Goal: Task Accomplishment & Management: Manage account settings

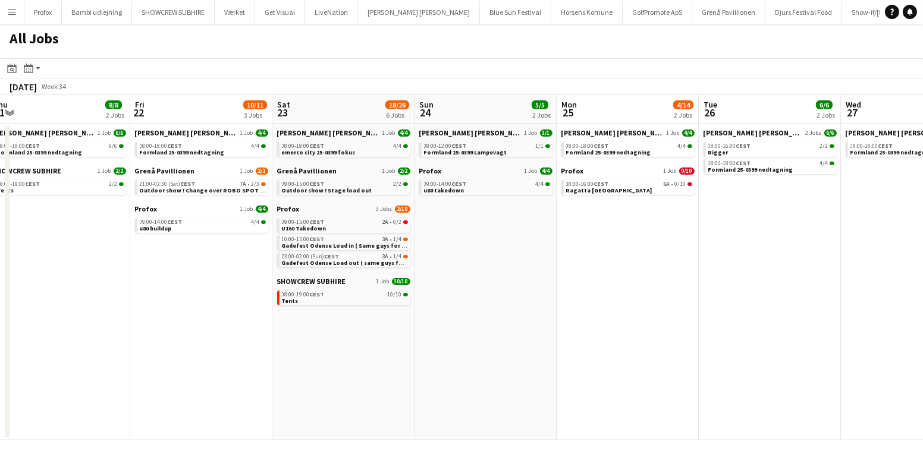
scroll to position [0, 289]
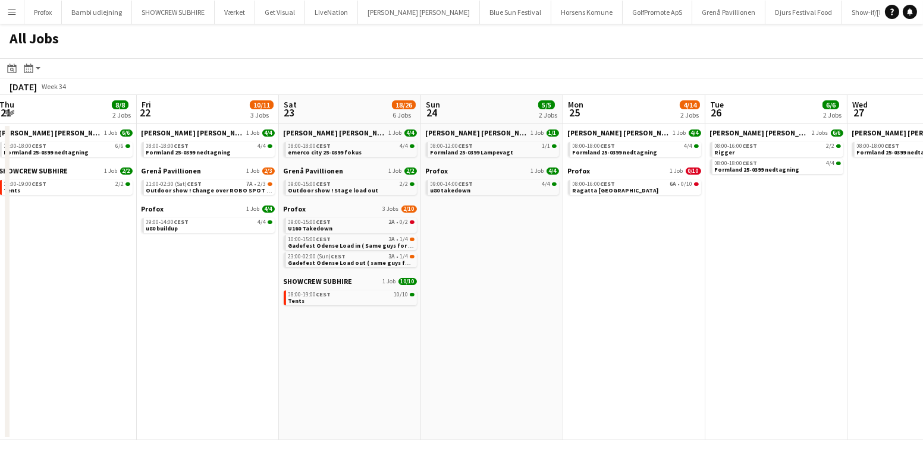
click at [225, 338] on app-calendar-viewport "Tue 19 6/6 3 Jobs Wed 20 11/11 4 Jobs Thu 21 8/8 2 Jobs Fri 22 10/11 3 Jobs Sat…" at bounding box center [461, 267] width 923 height 345
click at [209, 282] on app-date-cell "Danny Black Luna 1 Job 4/4 08:00-18:00 CEST 4/4 Formland 25-0399 nedtagning Gre…" at bounding box center [208, 282] width 142 height 317
click at [7, 10] on app-icon "Menu" at bounding box center [12, 12] width 10 height 10
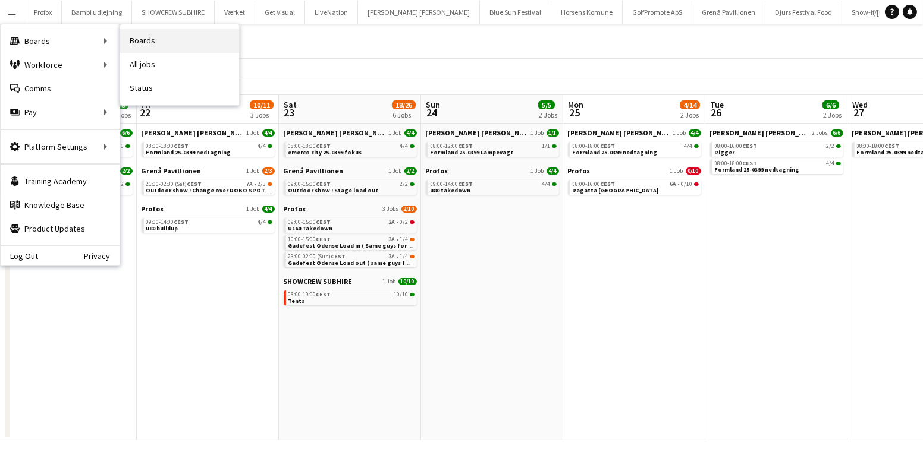
click at [144, 39] on link "Boards" at bounding box center [179, 41] width 119 height 24
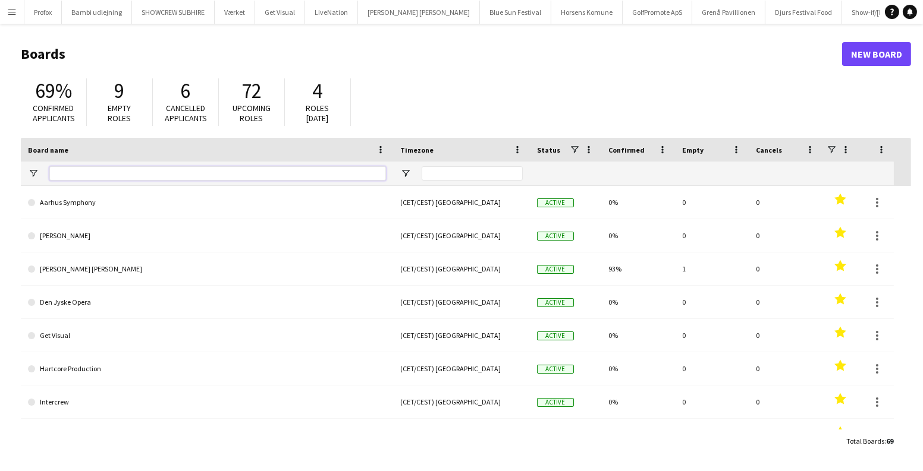
click at [113, 168] on input "Board name Filter Input" at bounding box center [217, 173] width 336 height 14
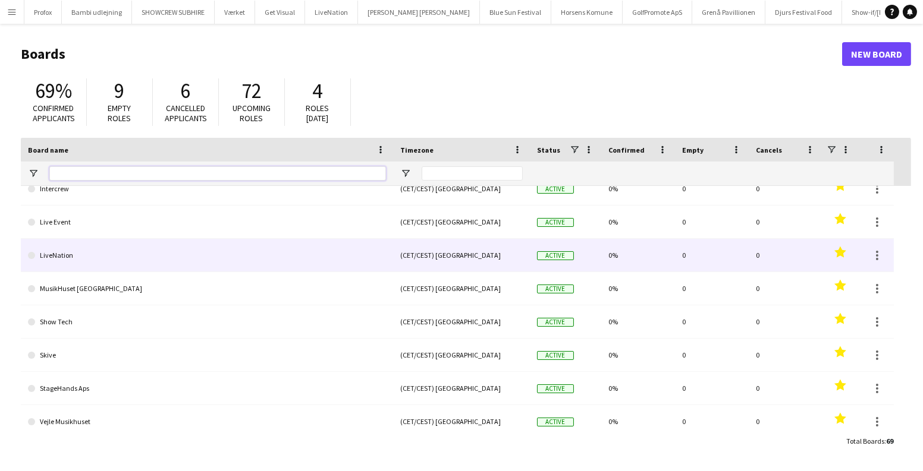
scroll to position [216, 0]
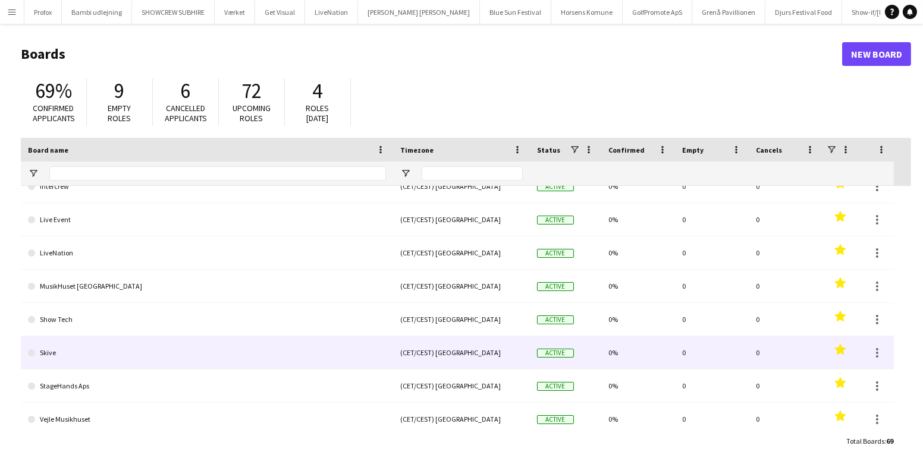
click at [70, 348] on link "Skive" at bounding box center [207, 352] width 358 height 33
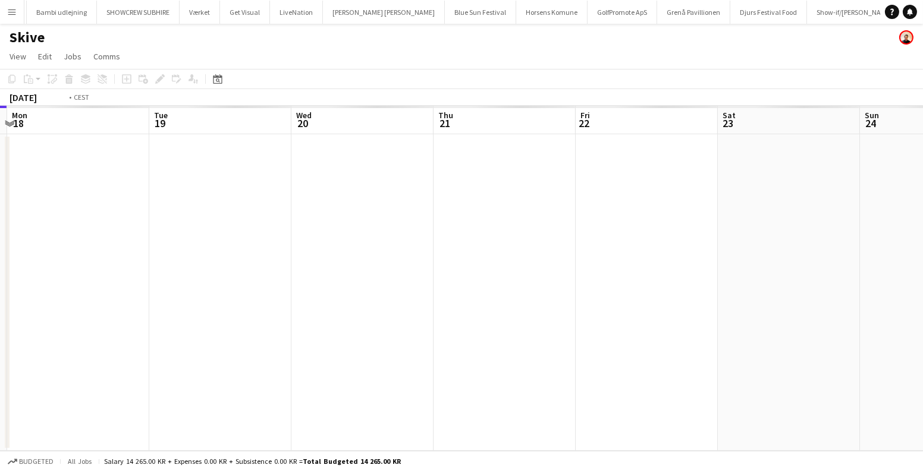
scroll to position [0, 453]
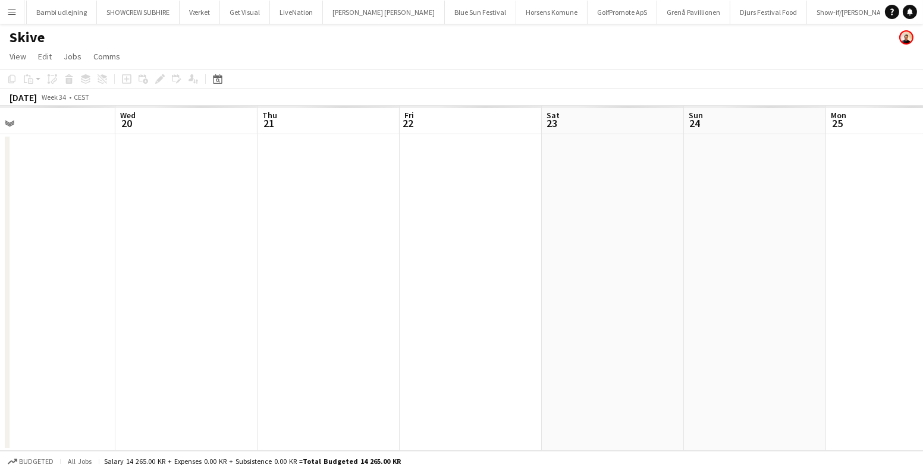
drag, startPoint x: 377, startPoint y: 238, endPoint x: 0, endPoint y: 248, distance: 377.6
click at [0, 248] on app-calendar-viewport "Sat 16 Sun 17 Mon 18 Tue 19 Wed 20 Thu 21 Fri 22 Sat 23 Sun 24 Mon 25 Tue 26 We…" at bounding box center [461, 278] width 923 height 345
click at [472, 195] on app-date-cell at bounding box center [470, 292] width 142 height 317
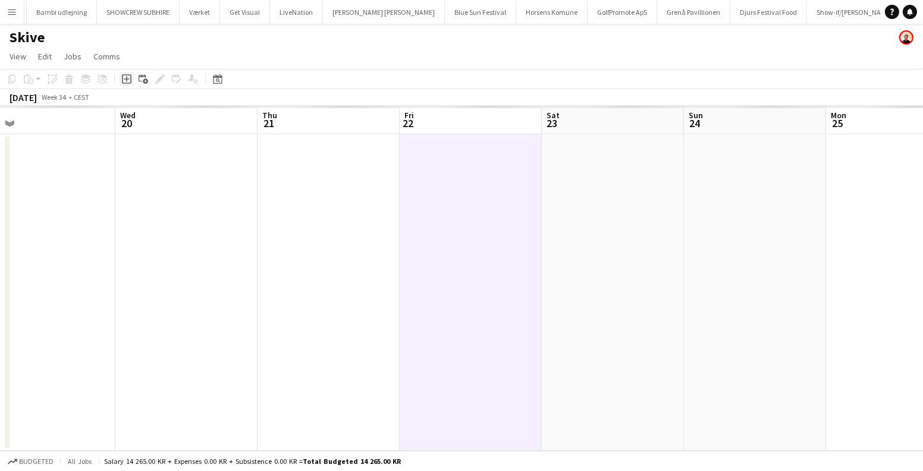
click at [123, 83] on icon "Add job" at bounding box center [127, 79] width 10 height 10
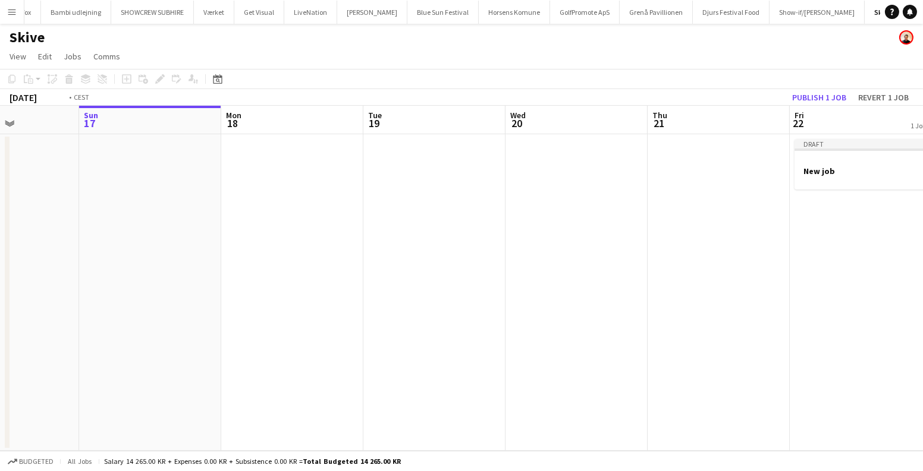
scroll to position [0, 492]
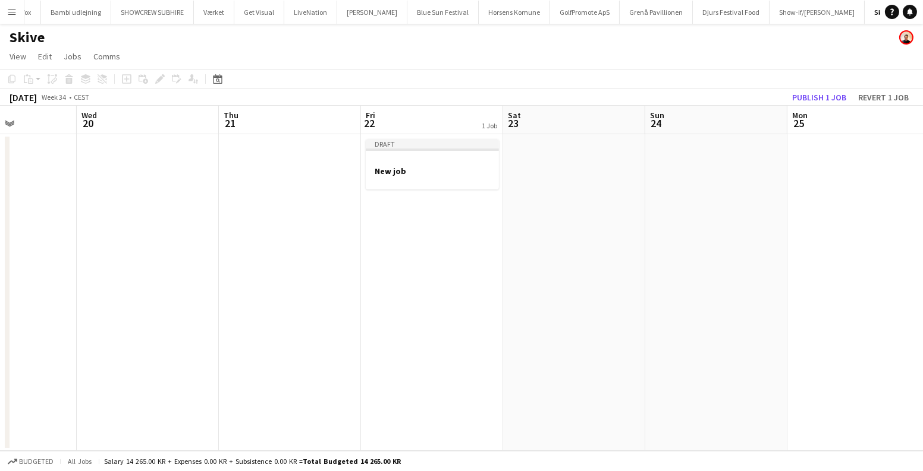
drag, startPoint x: 175, startPoint y: 221, endPoint x: 138, endPoint y: 218, distance: 37.6
click at [133, 224] on app-calendar-viewport "Sat 16 Sun 17 Mon 18 Tue 19 Wed 20 Thu 21 Fri 22 1 Job Sat 23 Sun 24 Mon 25 Tue…" at bounding box center [461, 278] width 923 height 345
click at [466, 151] on app-job-card "Draft New job" at bounding box center [432, 164] width 133 height 51
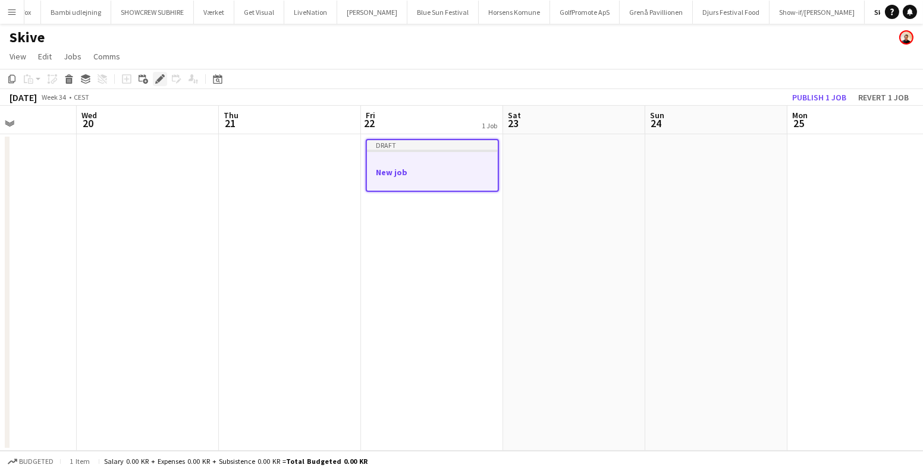
click at [159, 81] on icon at bounding box center [159, 79] width 7 height 7
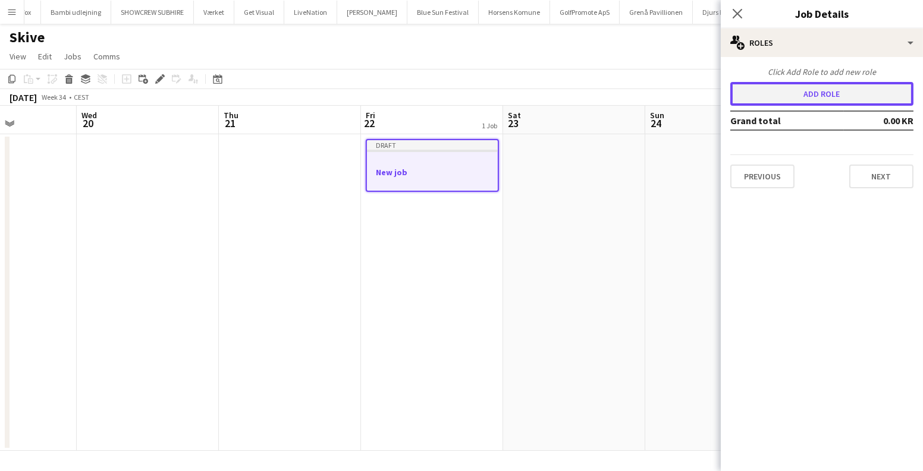
click at [789, 89] on button "Add role" at bounding box center [821, 94] width 183 height 24
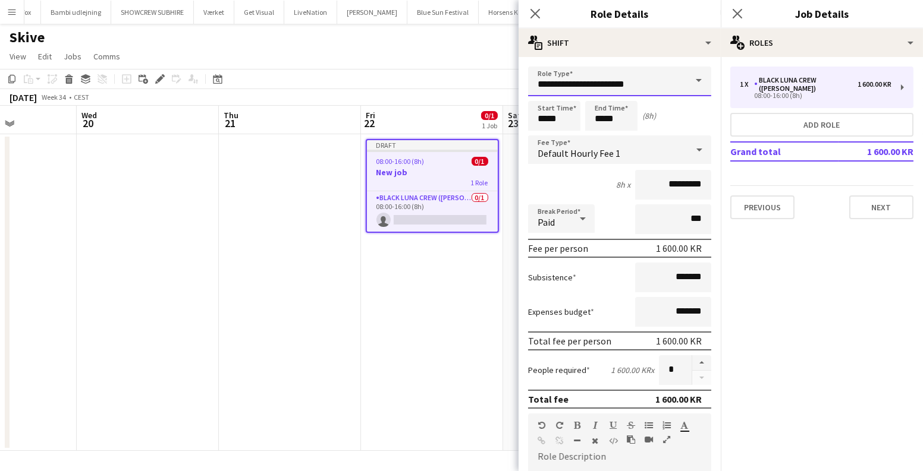
click at [660, 81] on input "**********" at bounding box center [619, 82] width 183 height 30
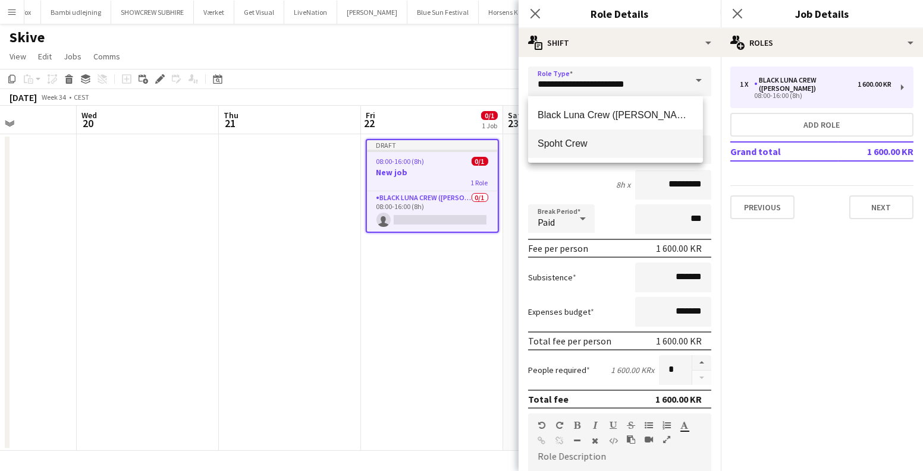
click at [605, 132] on mat-option "Spoht Crew" at bounding box center [615, 144] width 175 height 29
type input "**********"
type input "*********"
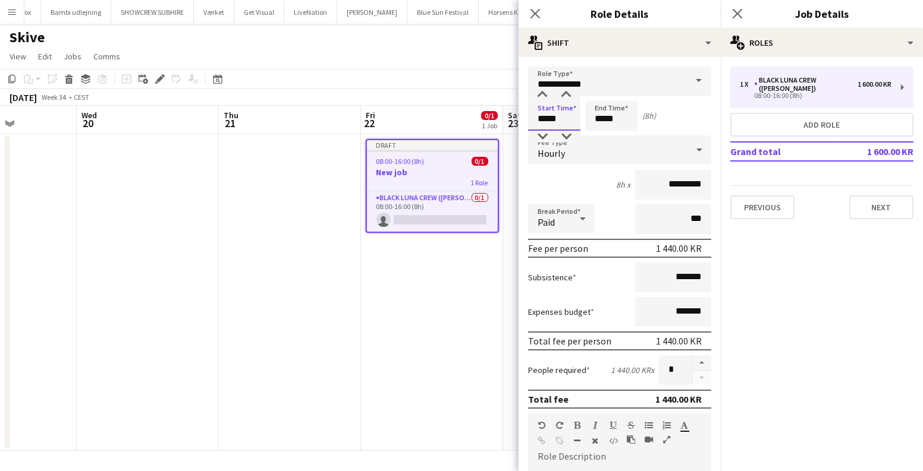
drag, startPoint x: 565, startPoint y: 122, endPoint x: 466, endPoint y: 121, distance: 99.3
click at [466, 121] on body "Menu Boards Boards Boards All jobs Status Workforce Workforce My Workforce Recr…" at bounding box center [461, 235] width 923 height 471
type input "*****"
drag, startPoint x: 610, startPoint y: 118, endPoint x: 533, endPoint y: 115, distance: 77.3
click at [533, 115] on div "Start Time ***** End Time ***** (3h)" at bounding box center [619, 116] width 183 height 30
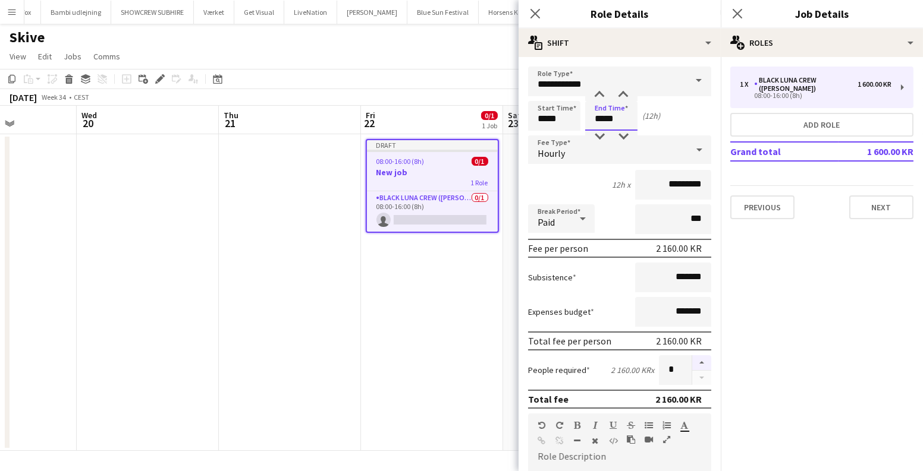
type input "*****"
drag, startPoint x: 699, startPoint y: 358, endPoint x: 707, endPoint y: 351, distance: 10.5
click at [698, 358] on button "button" at bounding box center [701, 362] width 19 height 15
type input "*"
click at [882, 201] on button "Next" at bounding box center [881, 208] width 64 height 24
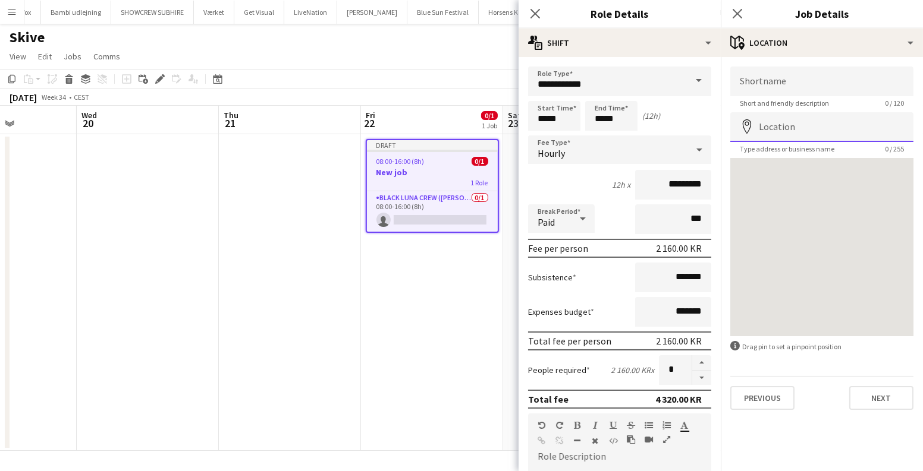
click at [799, 131] on input "Location" at bounding box center [821, 127] width 183 height 30
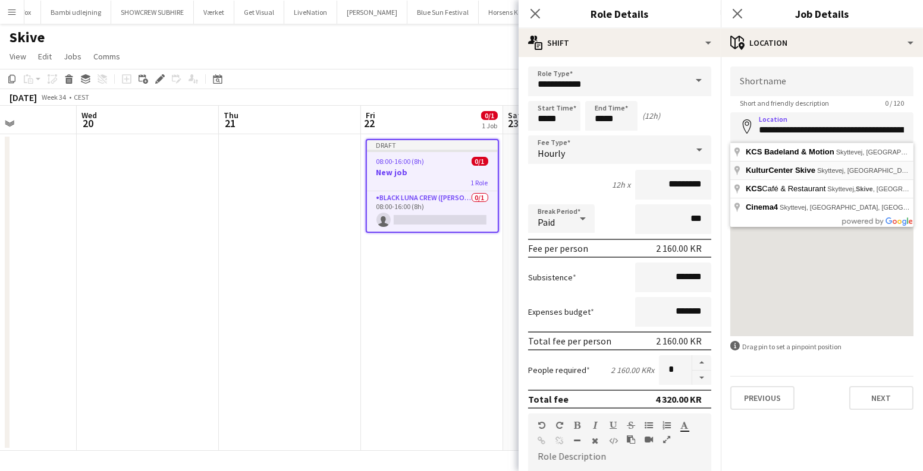
type input "**********"
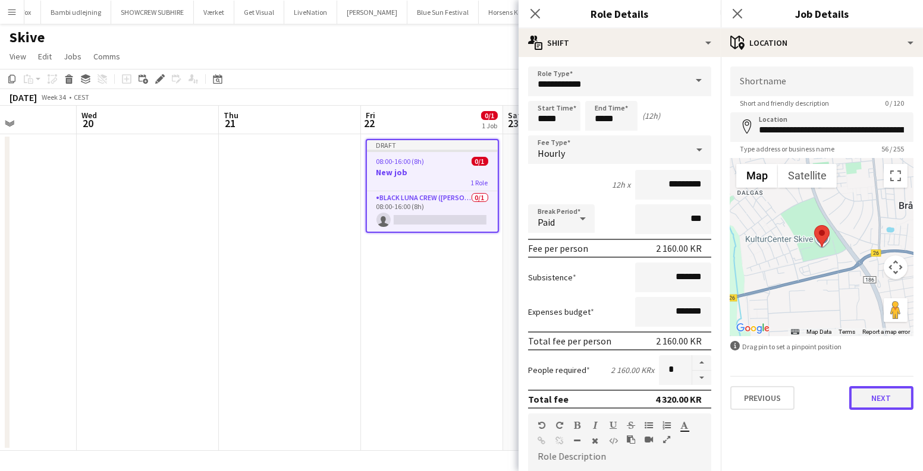
click at [881, 397] on button "Next" at bounding box center [881, 398] width 64 height 24
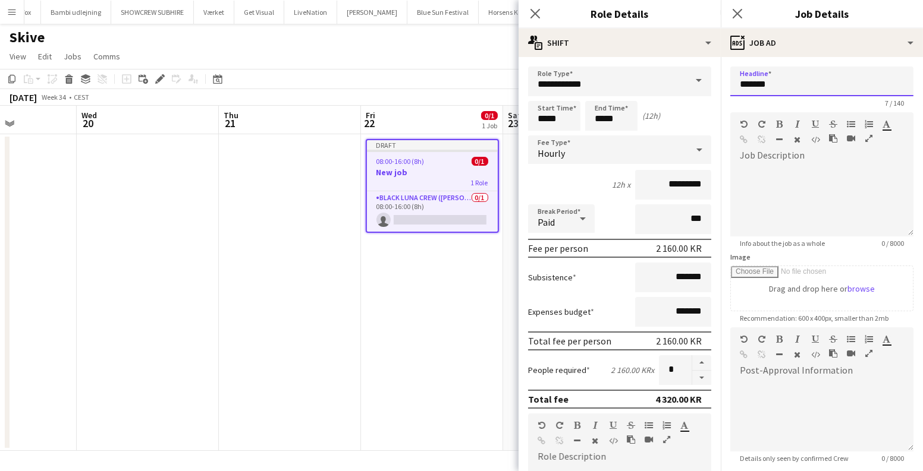
drag, startPoint x: 779, startPoint y: 75, endPoint x: 668, endPoint y: 80, distance: 110.7
click at [668, 80] on body "Menu Boards Boards Boards All jobs Status Workforce Workforce My Workforce Recr…" at bounding box center [461, 235] width 923 height 471
drag, startPoint x: 786, startPoint y: 83, endPoint x: 731, endPoint y: 83, distance: 55.9
click at [731, 83] on input "*******" at bounding box center [821, 82] width 183 height 30
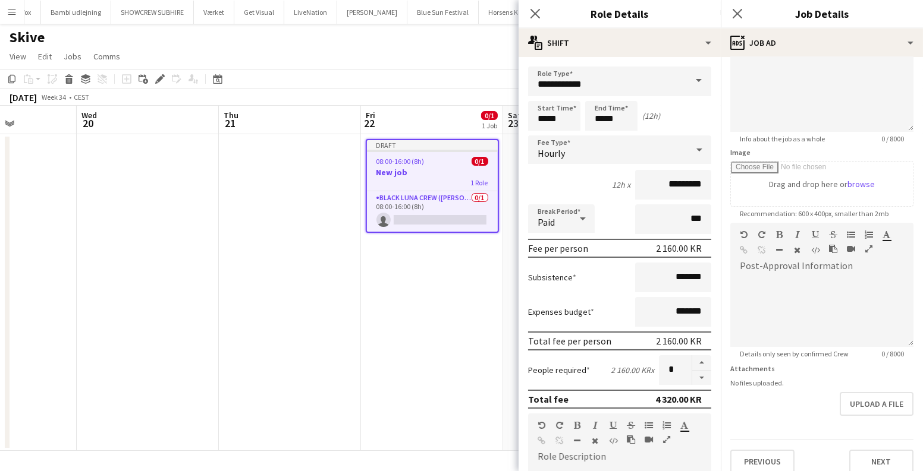
scroll to position [115, 0]
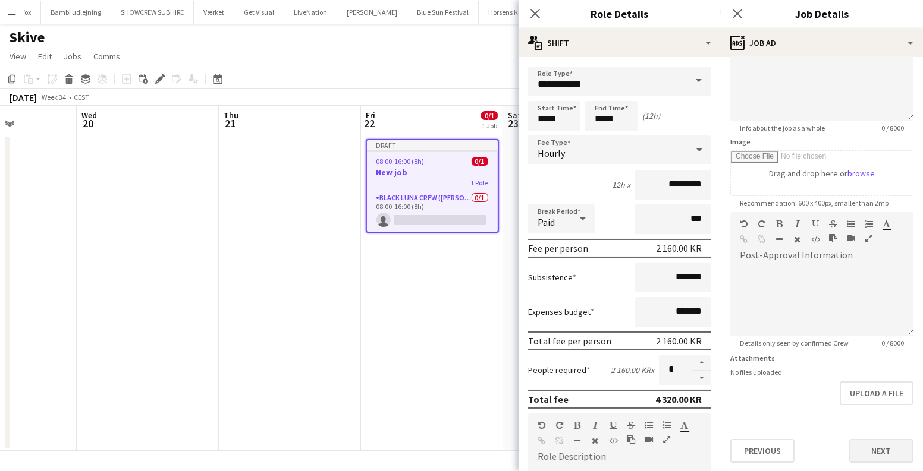
type input "**********"
click at [875, 457] on button "Next" at bounding box center [881, 451] width 64 height 24
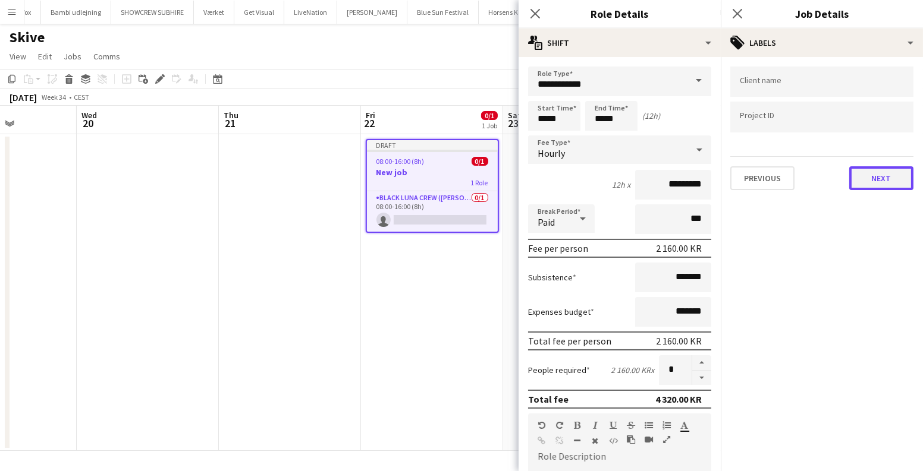
click at [887, 175] on button "Next" at bounding box center [881, 178] width 64 height 24
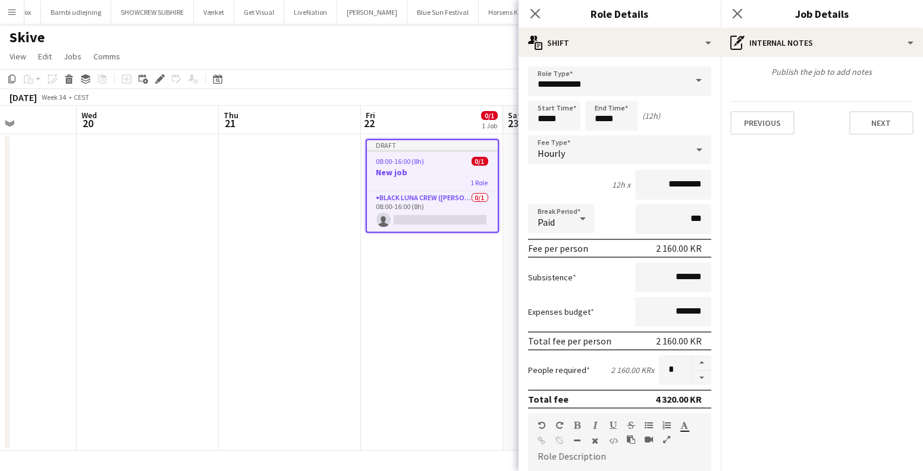
click at [388, 335] on app-date-cell "Draft 08:00-16:00 (8h) 0/1 New job 1 Role Black Luna Crew (Danny) 0/1 08:00-16:…" at bounding box center [432, 292] width 142 height 317
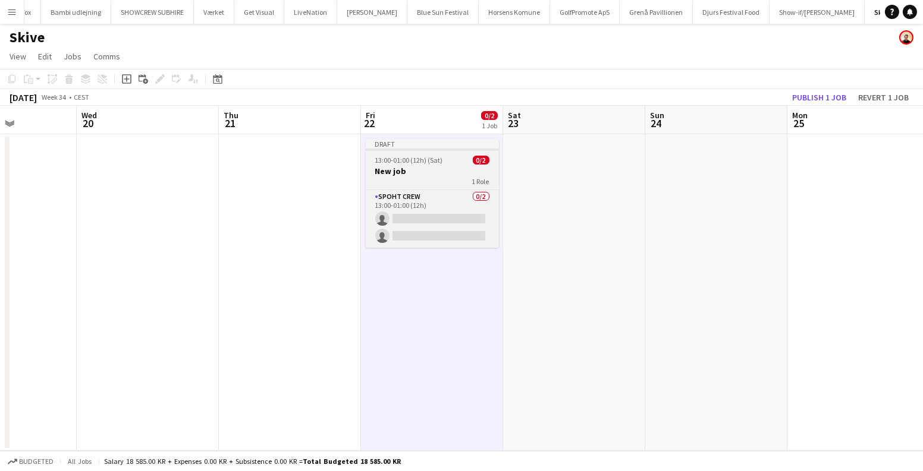
click at [422, 166] on h3 "New job" at bounding box center [432, 171] width 133 height 11
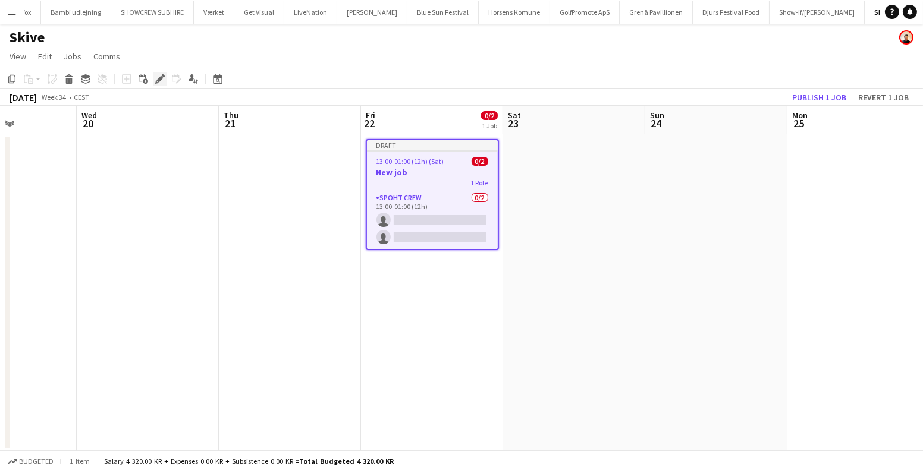
click at [159, 77] on icon "Edit" at bounding box center [160, 79] width 10 height 10
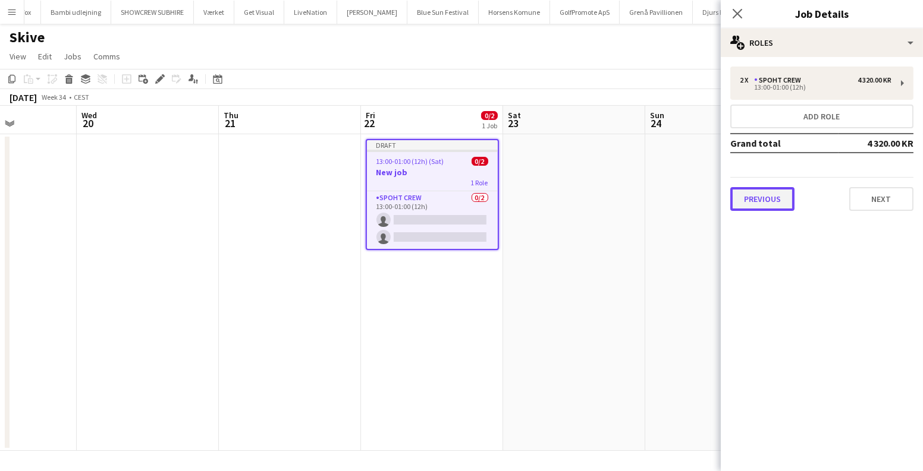
click at [765, 203] on button "Previous" at bounding box center [762, 199] width 64 height 24
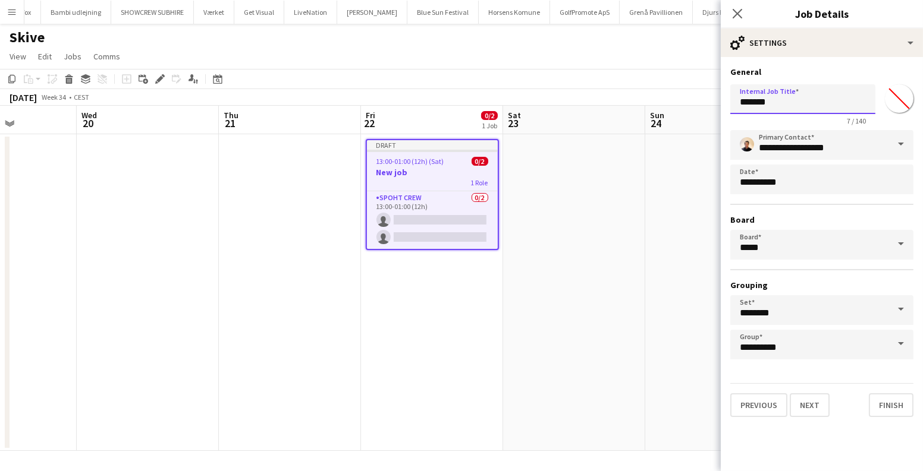
drag, startPoint x: 779, startPoint y: 103, endPoint x: 634, endPoint y: 103, distance: 144.4
click at [635, 103] on body "Menu Boards Boards Boards All jobs Status Workforce Workforce My Workforce Recr…" at bounding box center [461, 235] width 923 height 471
type input "**********"
click at [533, 291] on app-date-cell at bounding box center [574, 292] width 142 height 317
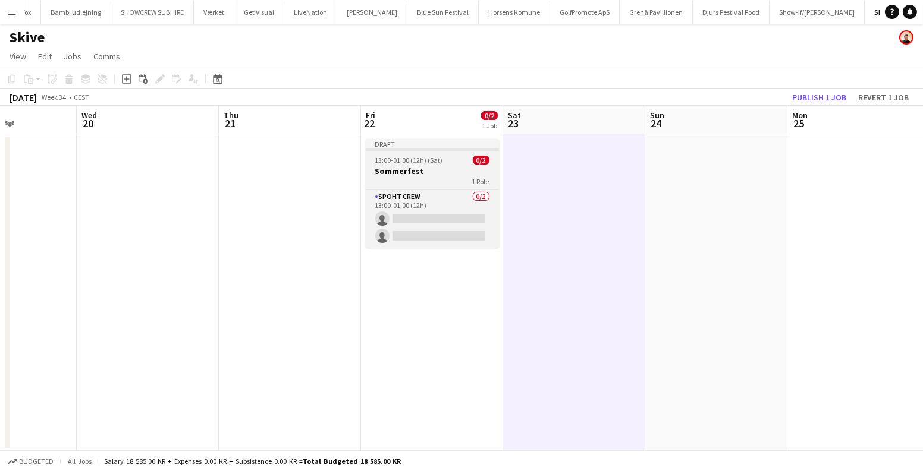
click at [399, 159] on span "13:00-01:00 (12h) (Sat)" at bounding box center [409, 160] width 68 height 9
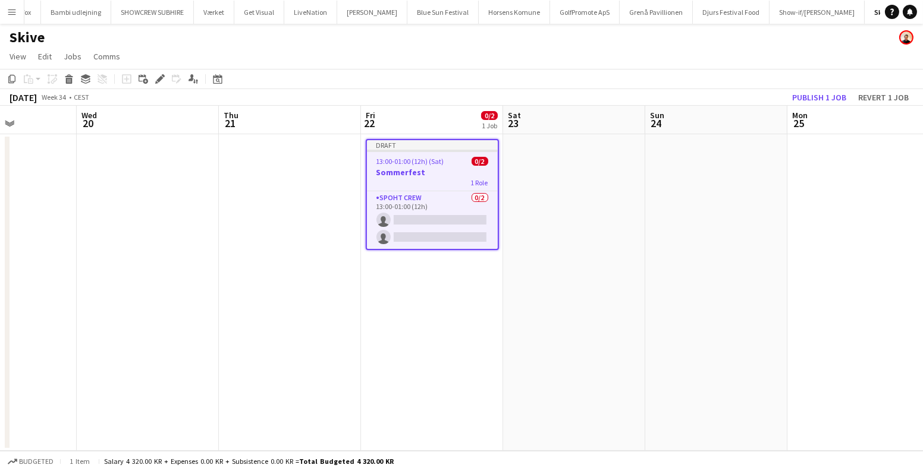
click at [569, 178] on app-date-cell at bounding box center [574, 292] width 142 height 317
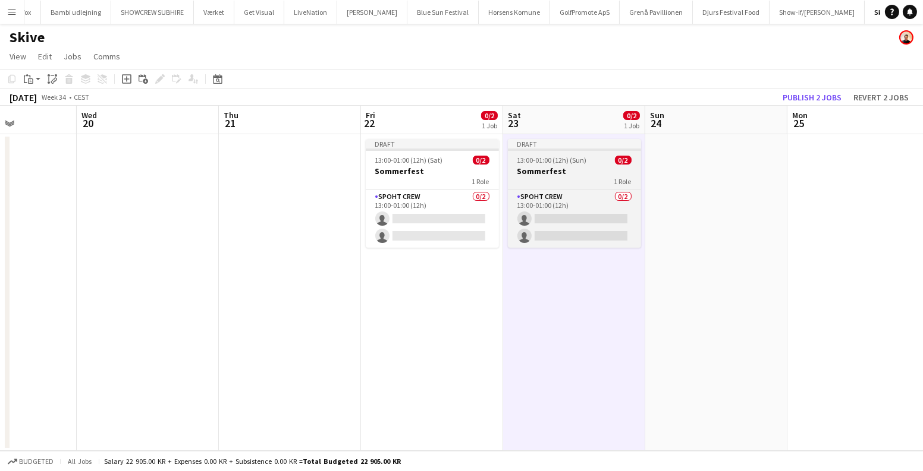
click at [566, 171] on h3 "Sommerfest" at bounding box center [574, 171] width 133 height 11
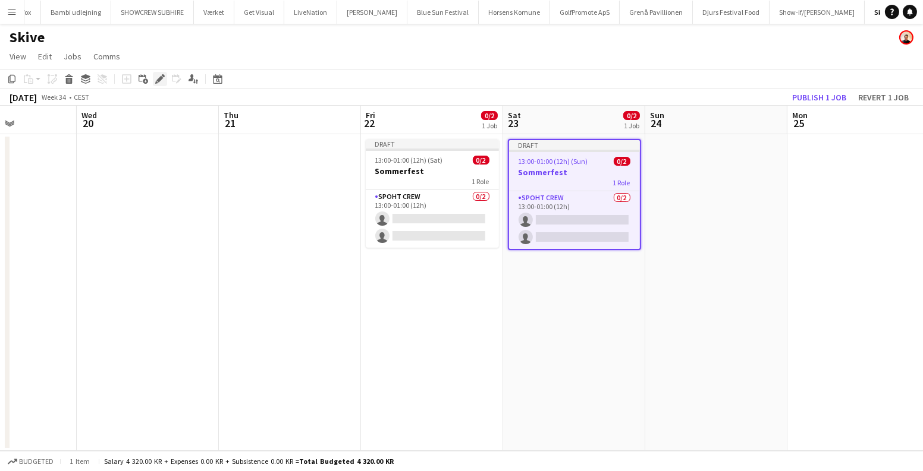
click at [157, 75] on icon "Edit" at bounding box center [160, 79] width 10 height 10
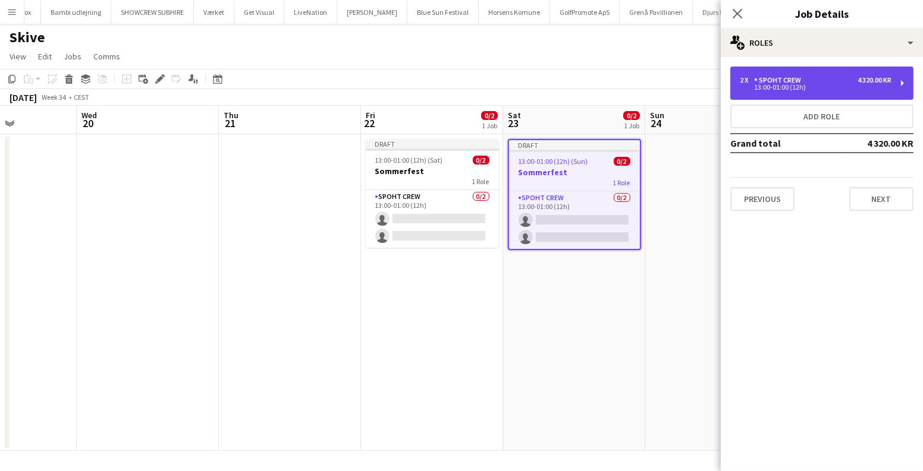
click at [826, 83] on div "2 x Spoht Crew 4 320.00 KR" at bounding box center [815, 80] width 152 height 8
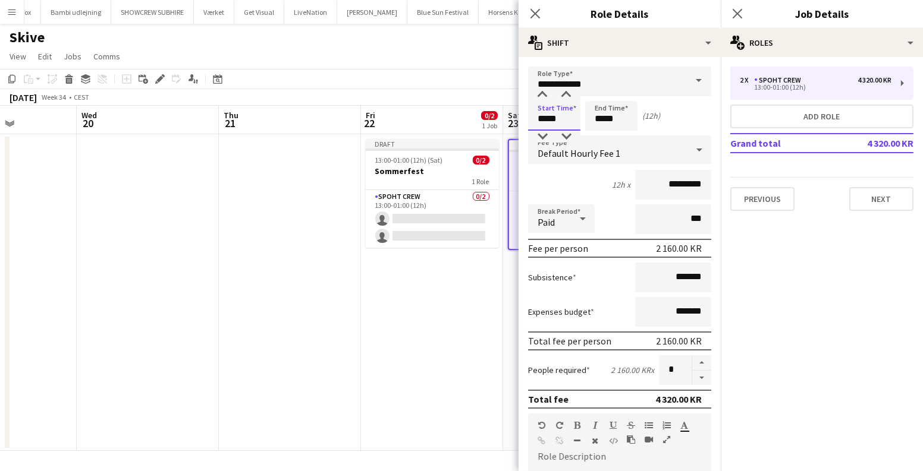
drag, startPoint x: 564, startPoint y: 118, endPoint x: 543, endPoint y: 118, distance: 21.4
click at [532, 118] on input "*****" at bounding box center [554, 116] width 52 height 30
type input "*****"
drag, startPoint x: 602, startPoint y: 122, endPoint x: 582, endPoint y: 122, distance: 20.2
click at [585, 122] on input "*****" at bounding box center [611, 116] width 52 height 30
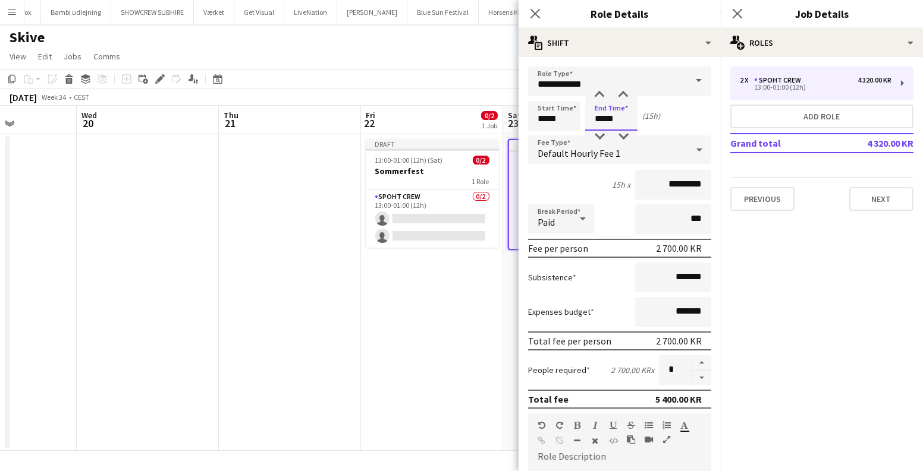
type input "*****"
click at [402, 298] on app-date-cell "Draft 13:00-01:00 (12h) (Sat) 0/2 Sommerfest 1 Role Spoht Crew 0/2 13:00-01:00 …" at bounding box center [432, 292] width 142 height 317
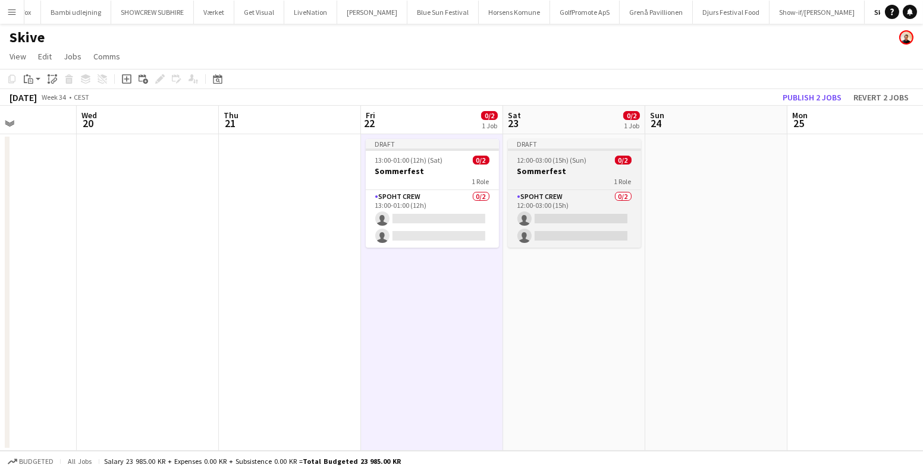
click at [571, 166] on h3 "Sommerfest" at bounding box center [574, 171] width 133 height 11
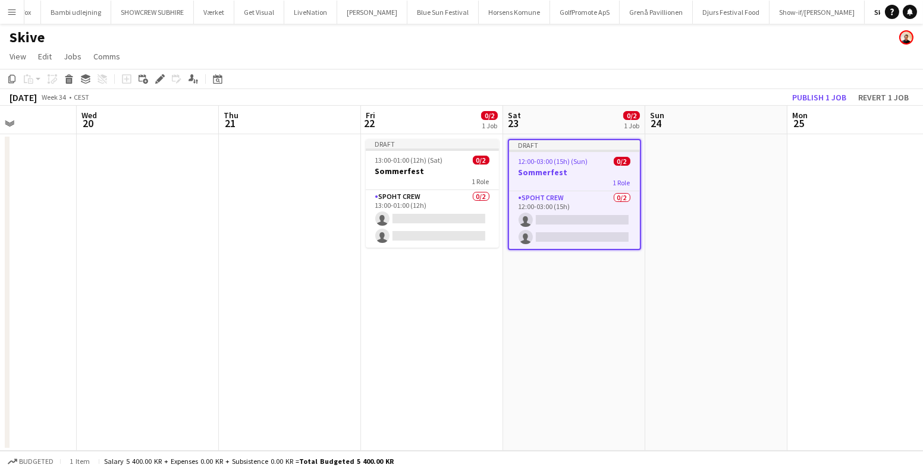
click at [567, 272] on app-date-cell "Draft 12:00-03:00 (15h) (Sun) 0/2 Sommerfest 1 Role Spoht Crew 0/2 12:00-03:00 …" at bounding box center [574, 292] width 142 height 317
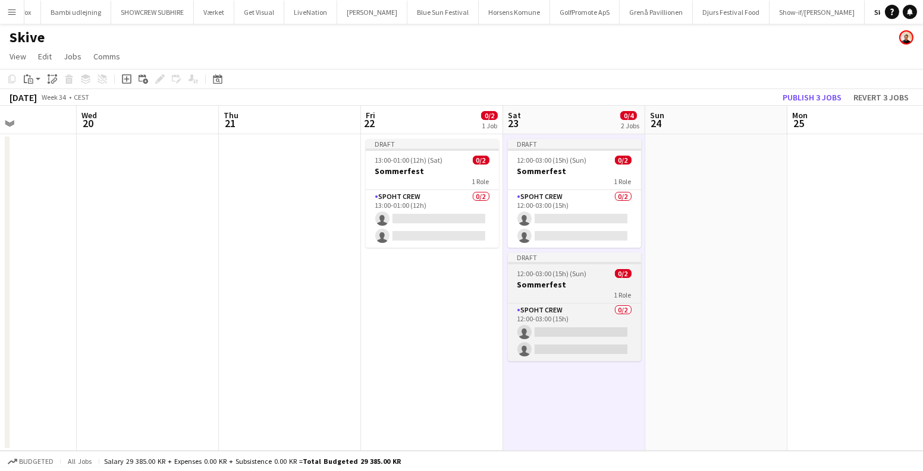
click at [564, 272] on span "12:00-03:00 (15h) (Sun)" at bounding box center [552, 273] width 70 height 9
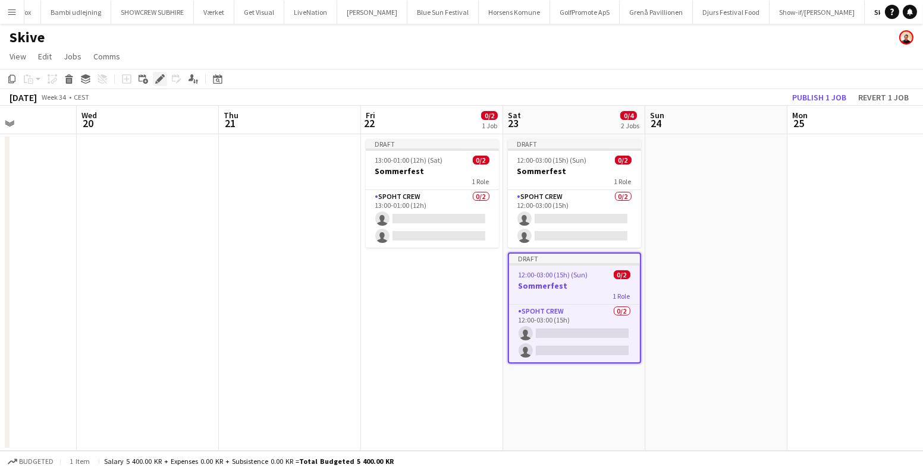
click at [156, 76] on icon "Edit" at bounding box center [160, 79] width 10 height 10
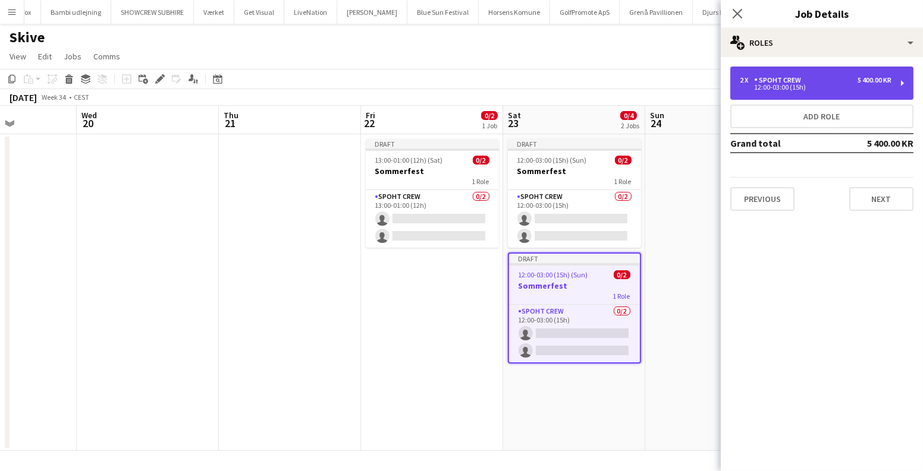
click at [862, 78] on div "5 400.00 KR" at bounding box center [874, 80] width 34 height 8
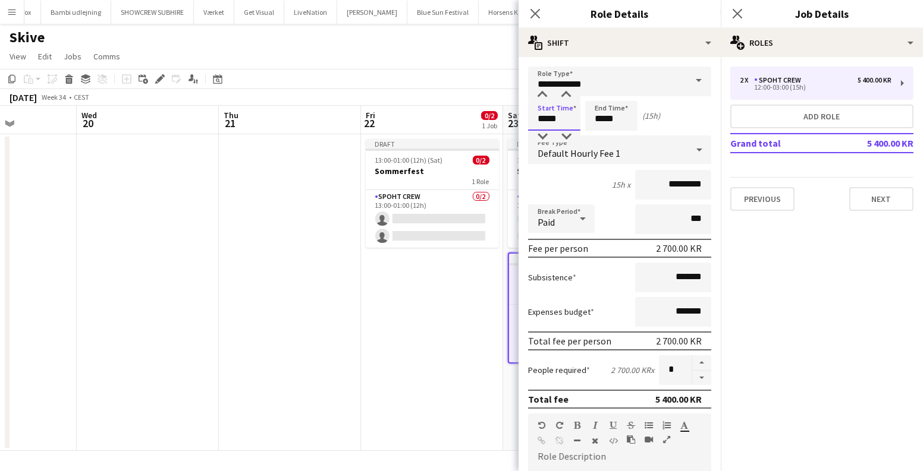
drag, startPoint x: 568, startPoint y: 115, endPoint x: 447, endPoint y: 115, distance: 120.7
click at [447, 115] on body "Menu Boards Boards Boards All jobs Status Workforce Workforce My Workforce Recr…" at bounding box center [461, 235] width 923 height 471
type input "*****"
click at [619, 118] on input "*****" at bounding box center [611, 116] width 52 height 30
drag, startPoint x: 619, startPoint y: 117, endPoint x: 572, endPoint y: 117, distance: 46.4
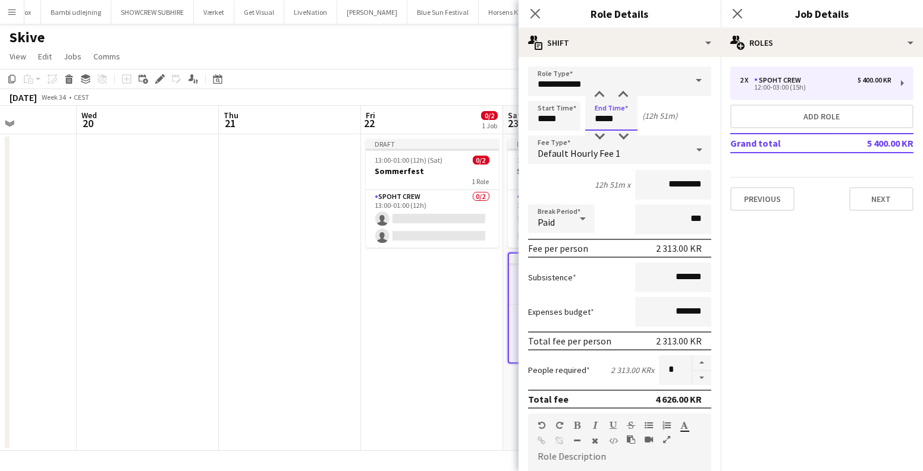
click at [572, 117] on div "Start Time ***** End Time ***** (12h 51m)" at bounding box center [619, 116] width 183 height 30
type input "*****"
click at [571, 118] on input "*****" at bounding box center [554, 116] width 52 height 30
type input "*****"
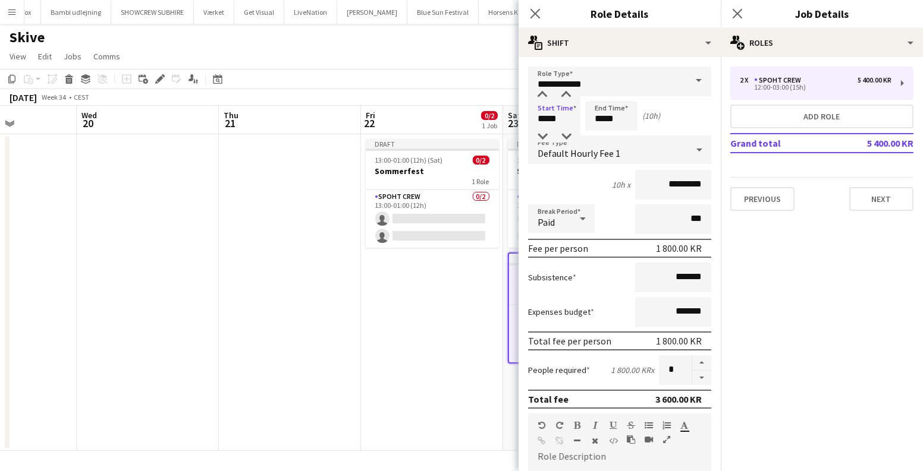
click at [273, 325] on app-date-cell at bounding box center [290, 292] width 142 height 317
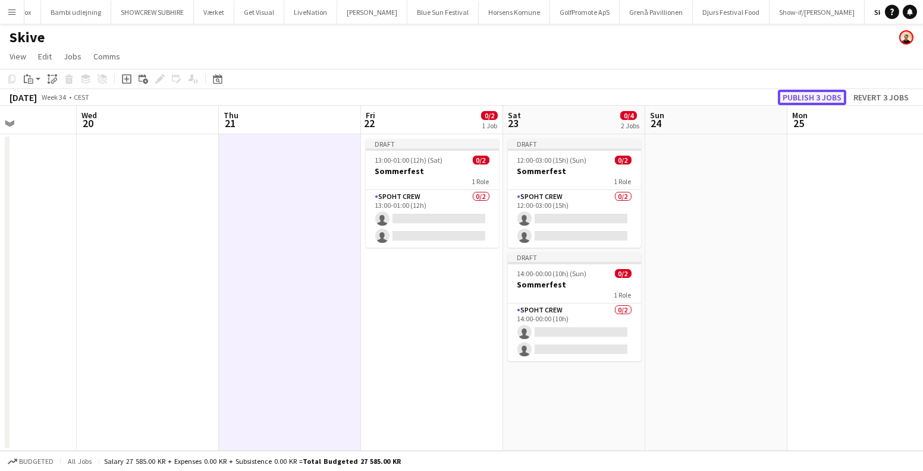
click at [810, 96] on button "Publish 3 jobs" at bounding box center [812, 97] width 68 height 15
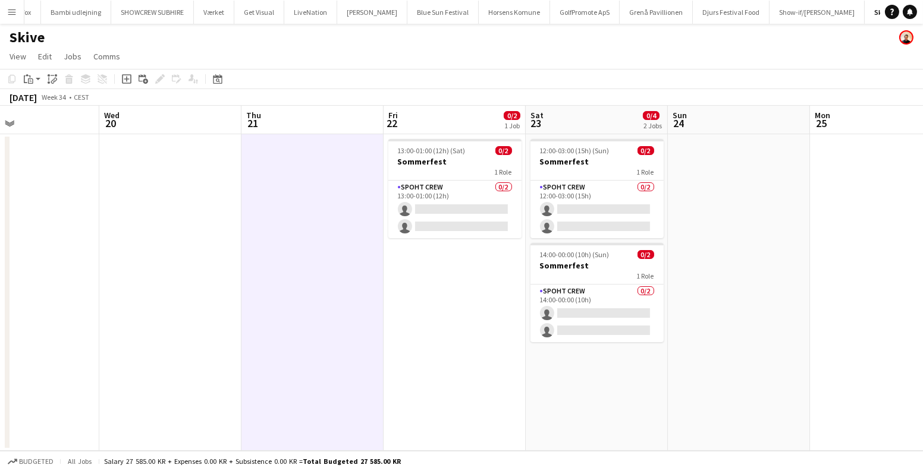
scroll to position [0, 472]
drag, startPoint x: 202, startPoint y: 278, endPoint x: 176, endPoint y: 301, distance: 35.0
click at [176, 301] on app-calendar-viewport "Sat 16 Sun 17 Mon 18 Tue 19 Wed 20 Thu 21 Fri 22 0/2 1 Job Sat 23 0/4 2 Jobs Su…" at bounding box center [461, 278] width 923 height 345
click at [14, 10] on app-icon "Menu" at bounding box center [12, 12] width 10 height 10
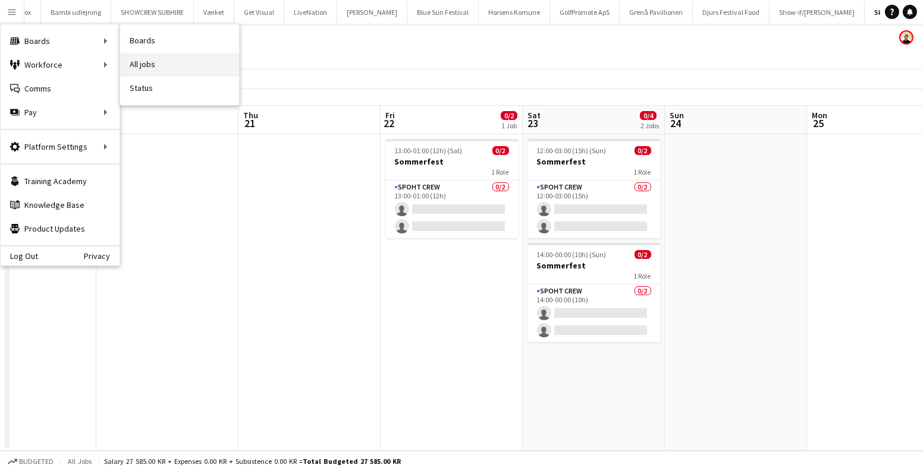
click at [153, 57] on link "All jobs" at bounding box center [179, 65] width 119 height 24
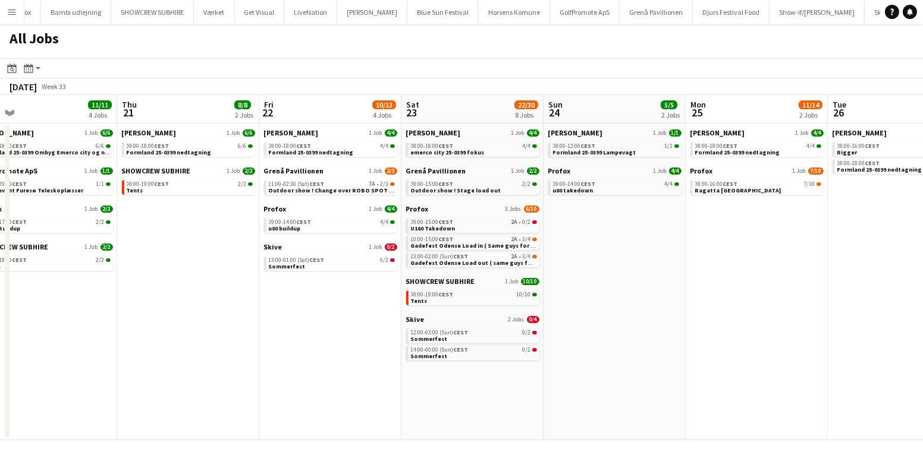
scroll to position [0, 451]
drag, startPoint x: 789, startPoint y: 344, endPoint x: 195, endPoint y: 341, distance: 593.8
click at [195, 341] on app-calendar-viewport "Sun 17 12/13 4 Jobs Mon 18 14/14 4 Jobs Tue 19 6/6 3 Jobs Wed 20 11/11 4 Jobs T…" at bounding box center [461, 267] width 923 height 345
click at [195, 341] on app-date-cell "Danny Black Luna 1 Job 6/6 08:00-18:00 CEST 6/6 Formland 25-0399 nedtagning SHO…" at bounding box center [188, 282] width 142 height 317
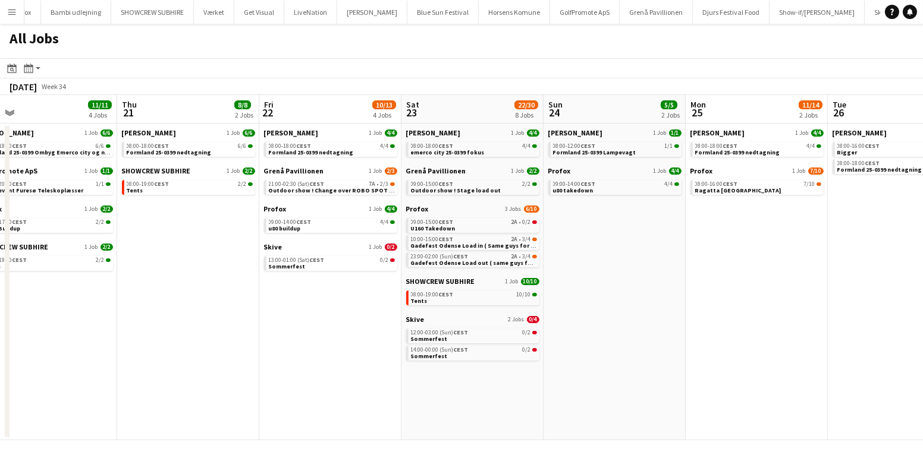
click at [195, 341] on app-date-cell "Danny Black Luna 1 Job 6/6 08:00-18:00 CEST 6/6 Formland 25-0399 nedtagning SHO…" at bounding box center [188, 282] width 142 height 317
click at [471, 218] on link "09:00-15:00 CEST 2A • 0/2 U160 Takedown" at bounding box center [474, 225] width 126 height 14
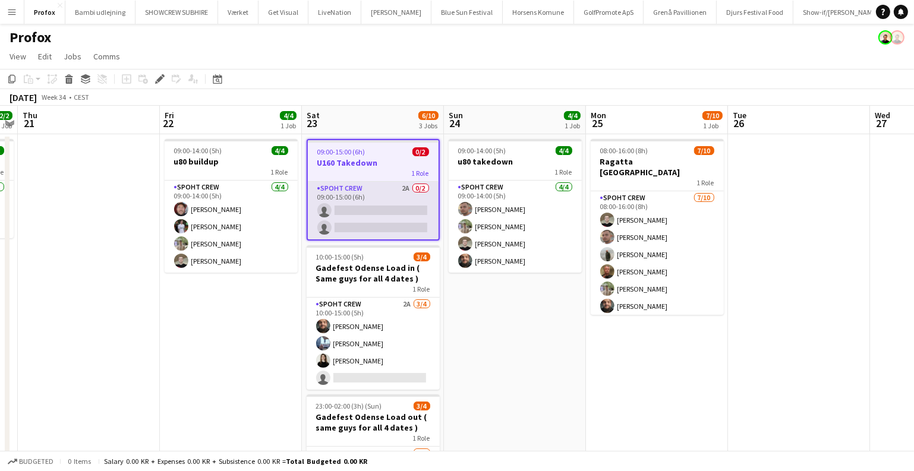
click at [380, 211] on app-card-role "Spoht Crew 2A 0/2 09:00-15:00 (6h) single-neutral-actions single-neutral-actions" at bounding box center [373, 211] width 131 height 58
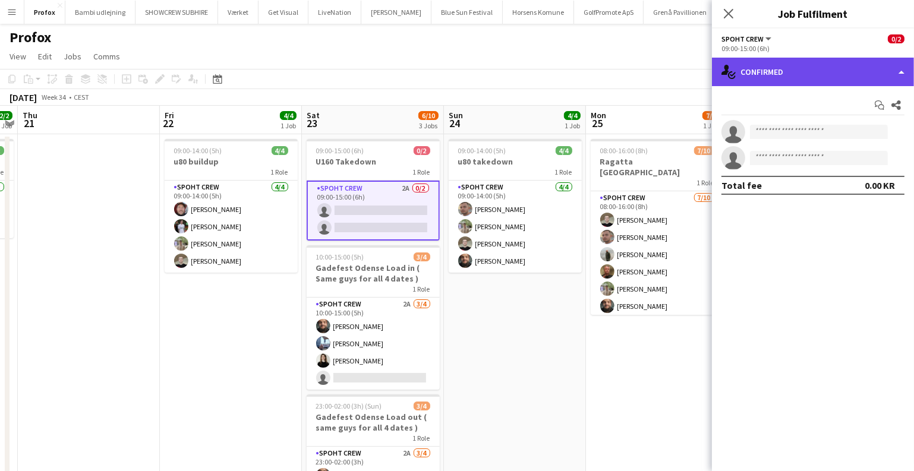
click at [766, 71] on div "single-neutral-actions-check-2 Confirmed" at bounding box center [813, 72] width 202 height 29
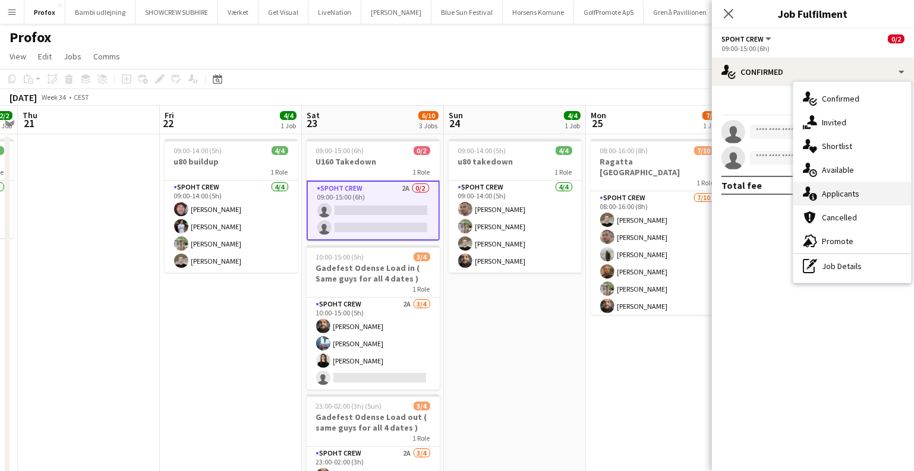
click at [832, 193] on div "single-neutral-actions-information Applicants" at bounding box center [853, 194] width 118 height 24
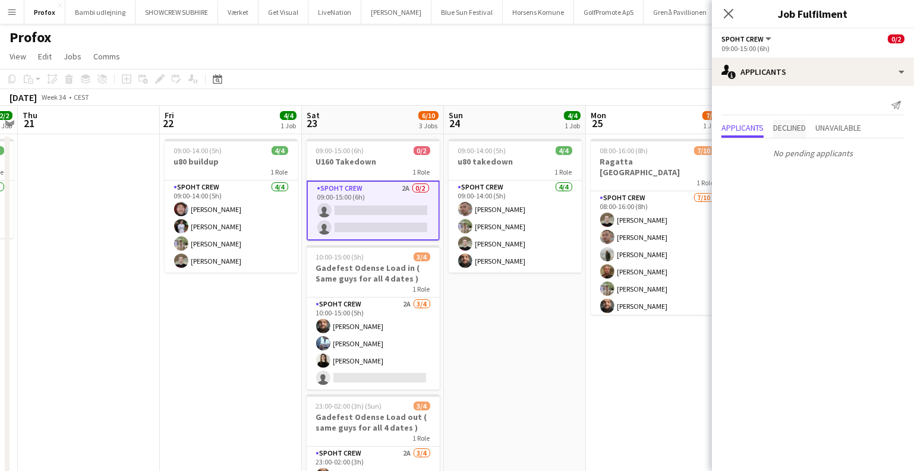
click at [785, 124] on span "Declined" at bounding box center [789, 128] width 33 height 8
click at [836, 109] on span "Unavailable" at bounding box center [839, 105] width 46 height 18
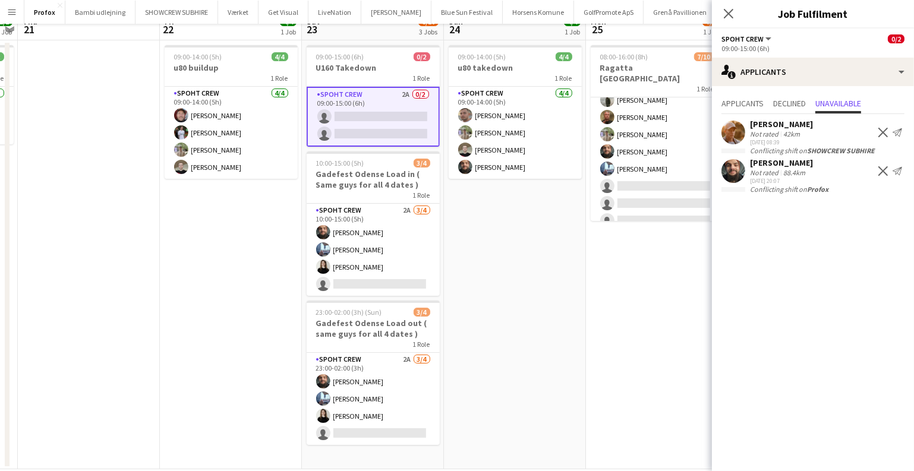
scroll to position [111, 0]
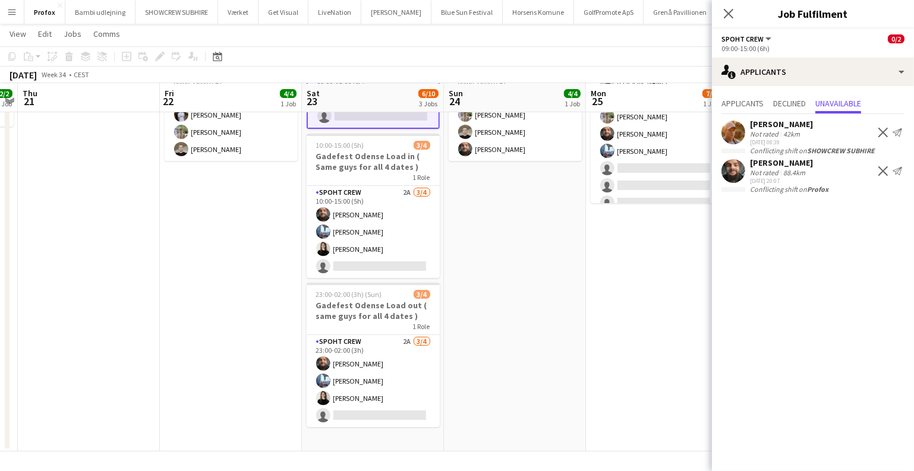
click at [506, 338] on app-date-cell "09:00-14:00 (5h) 4/4 u80 takedown 1 Role Spoht Crew 4/4 09:00-14:00 (5h) Tomas …" at bounding box center [515, 237] width 142 height 429
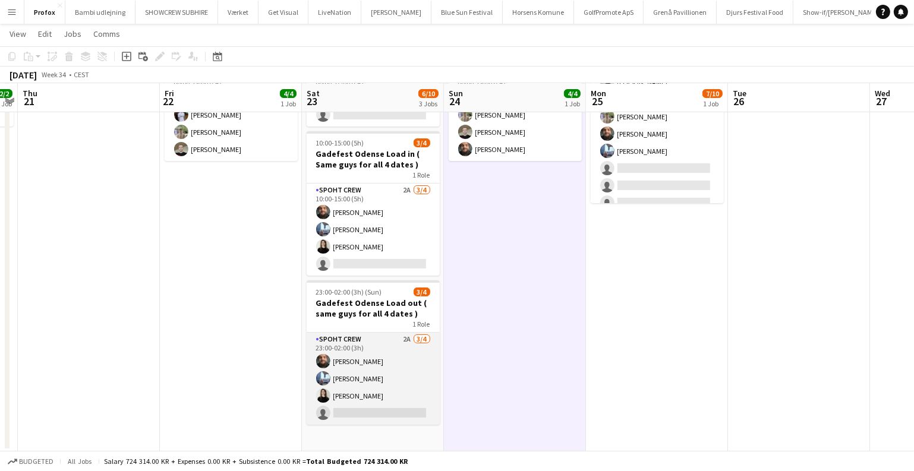
click at [392, 382] on app-card-role "Spoht Crew 2A 3/4 23:00-02:00 (3h) Adam Shem Abraham Armando Irom Ekaterina Mal…" at bounding box center [373, 379] width 133 height 92
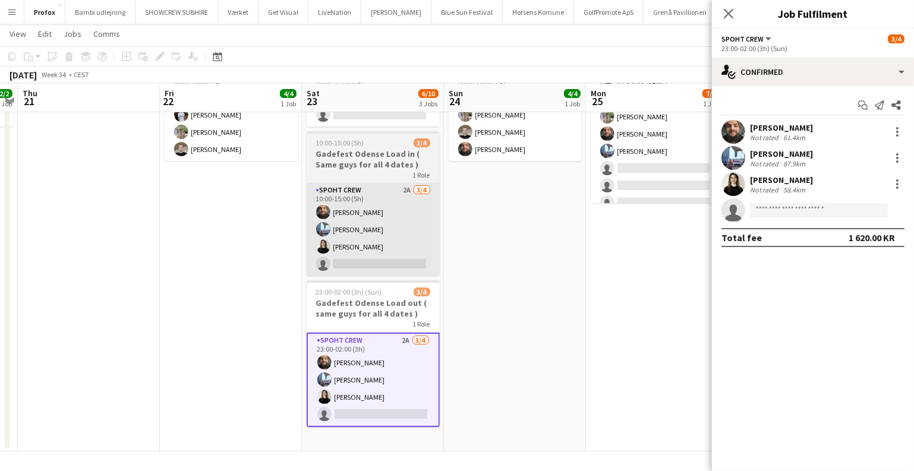
click at [370, 253] on app-card-role "Spoht Crew 2A 3/4 10:00-15:00 (5h) Adam Shem Abraham Armando Irom Ekaterina Mal…" at bounding box center [373, 230] width 133 height 92
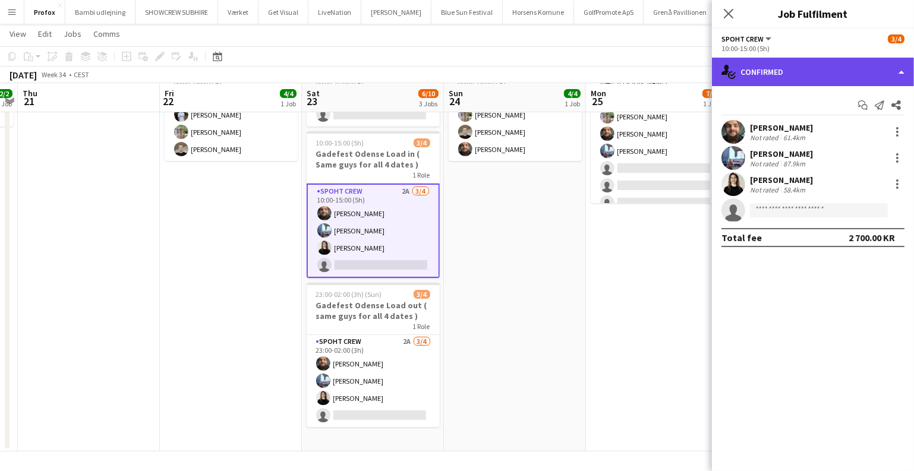
click at [816, 71] on div "single-neutral-actions-check-2 Confirmed" at bounding box center [813, 72] width 202 height 29
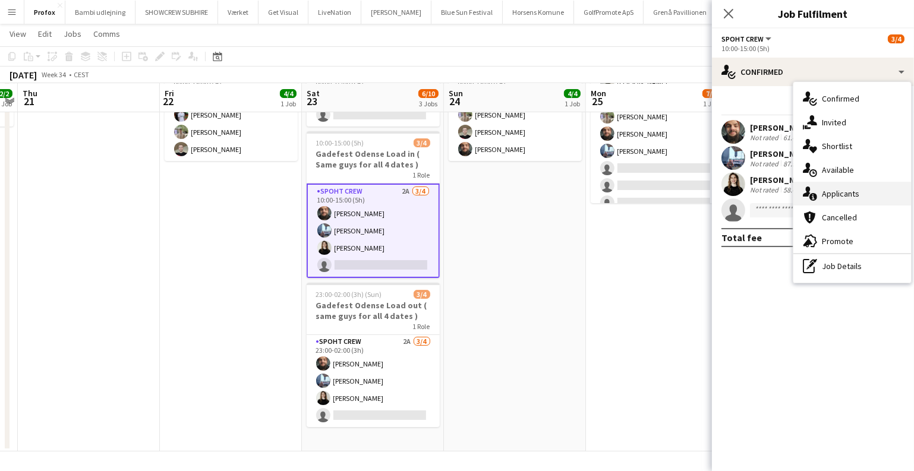
click at [836, 186] on div "single-neutral-actions-information Applicants" at bounding box center [853, 194] width 118 height 24
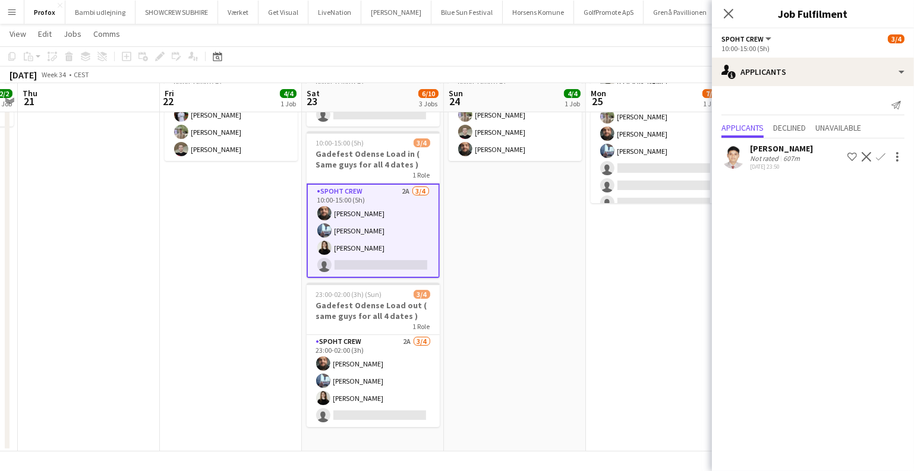
click at [575, 284] on app-date-cell "09:00-14:00 (5h) 4/4 u80 takedown 1 Role Spoht Crew 4/4 09:00-14:00 (5h) Tomas …" at bounding box center [515, 237] width 142 height 429
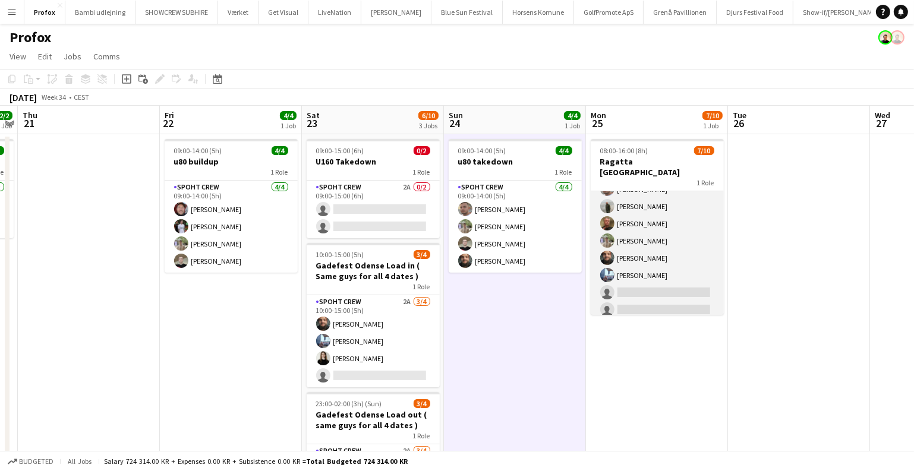
scroll to position [61, 0]
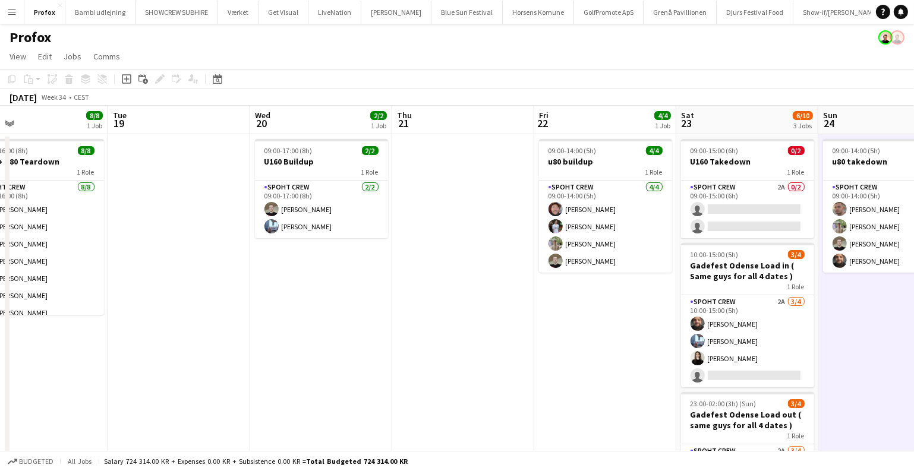
drag, startPoint x: 756, startPoint y: 331, endPoint x: 921, endPoint y: 369, distance: 170.2
click at [914, 369] on html "Menu Boards Boards Boards All jobs Status Workforce Workforce My Workforce Recr…" at bounding box center [457, 292] width 914 height 584
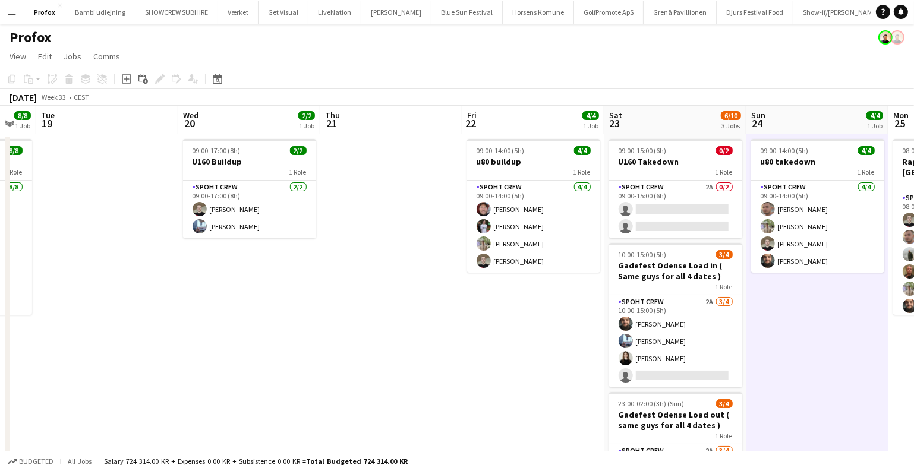
drag, startPoint x: 392, startPoint y: 293, endPoint x: 311, endPoint y: 289, distance: 80.9
click at [297, 294] on app-calendar-viewport "Fri 15 8/8 1 Job Sat 16 8/8 2 Jobs Sun 17 5/6 1 Job Mon 18 8/8 1 Job Tue 19 Wed…" at bounding box center [457, 335] width 914 height 458
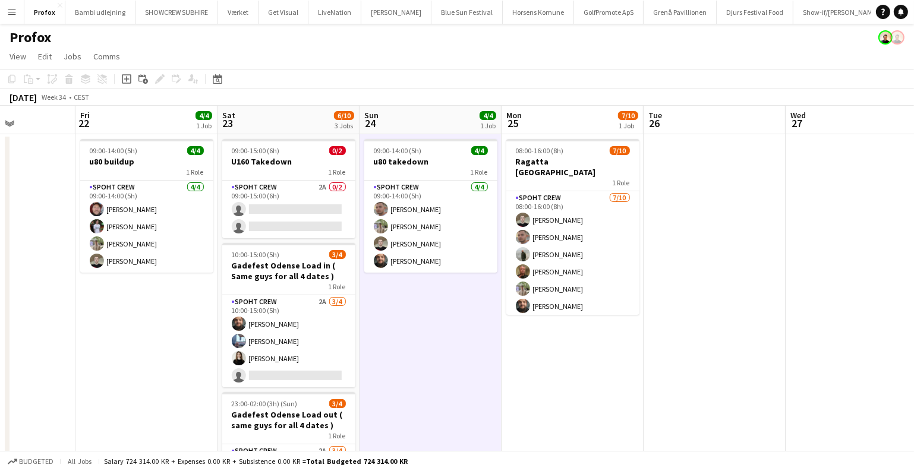
drag, startPoint x: 718, startPoint y: 331, endPoint x: 496, endPoint y: 281, distance: 228.0
click at [496, 281] on app-calendar-viewport "Mon 18 8/8 1 Job Tue 19 Wed 20 2/2 1 Job Thu 21 Fri 22 4/4 1 Job Sat 23 6/10 3 …" at bounding box center [457, 335] width 914 height 458
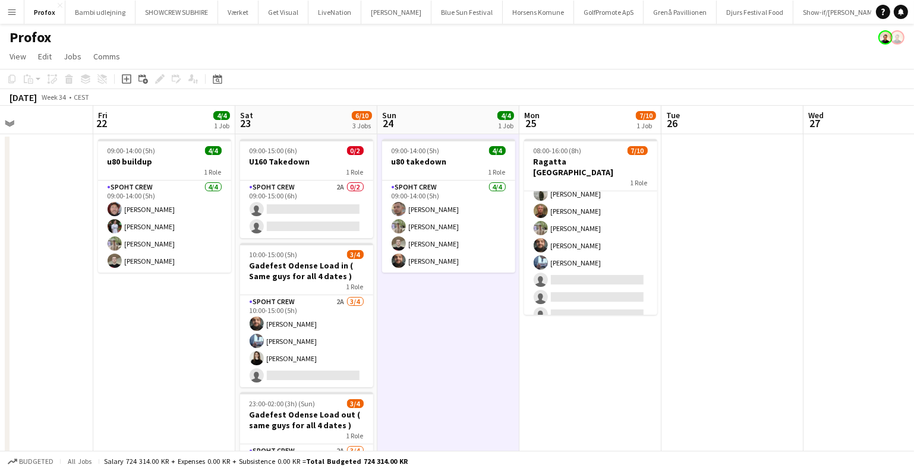
scroll to position [0, 426]
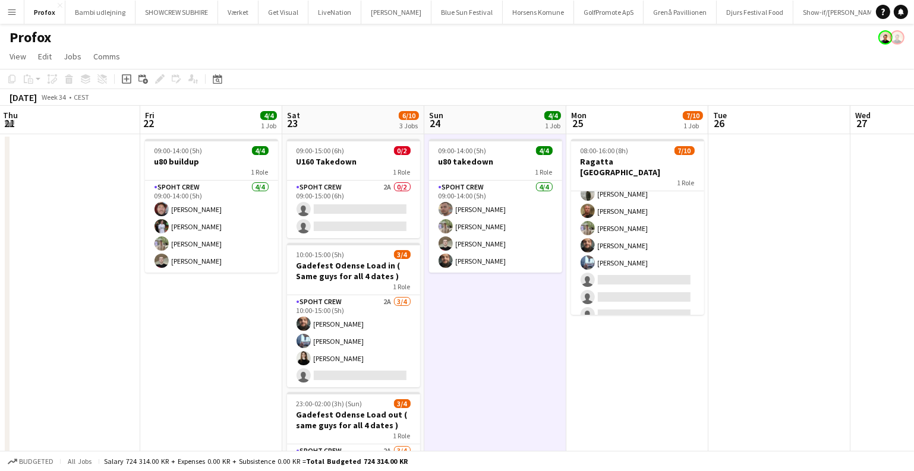
drag, startPoint x: 426, startPoint y: 369, endPoint x: 501, endPoint y: 307, distance: 97.2
click at [499, 309] on app-calendar-viewport "Mon 18 8/8 1 Job Tue 19 Wed 20 2/2 1 Job Thu 21 Fri 22 4/4 1 Job Sat 23 6/10 3 …" at bounding box center [457, 335] width 914 height 458
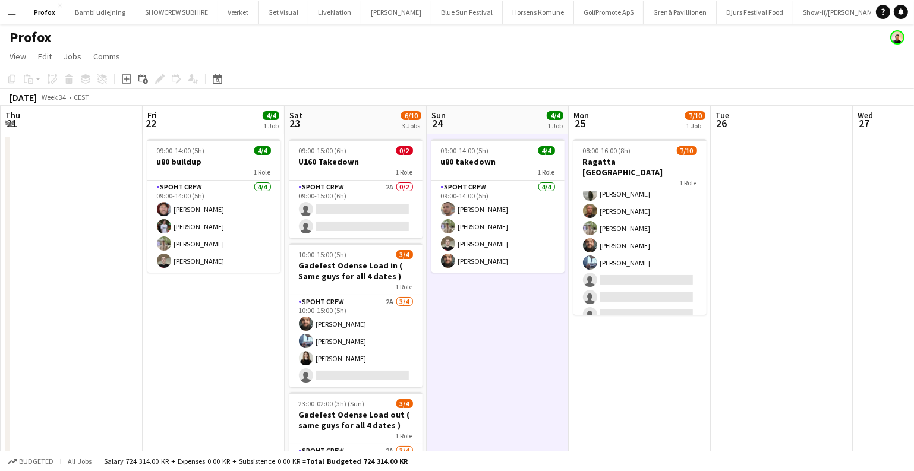
scroll to position [0, 0]
click at [512, 285] on app-date-cell "09:00-14:00 (5h) 4/4 u80 takedown 1 Role Spoht Crew 4/4 09:00-14:00 (5h) Tomas …" at bounding box center [498, 348] width 142 height 429
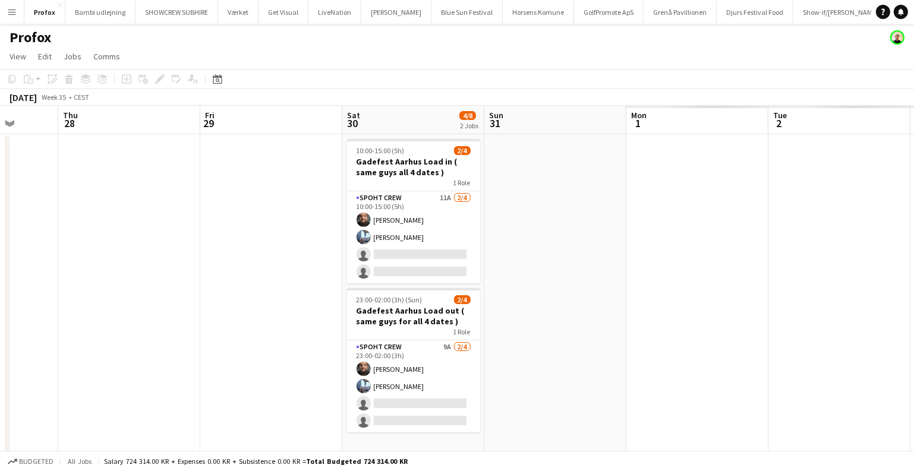
scroll to position [0, 378]
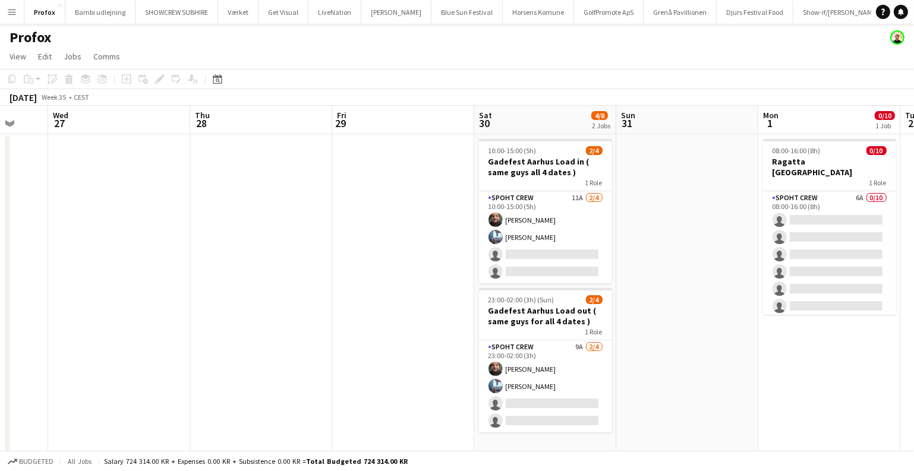
drag, startPoint x: 546, startPoint y: 269, endPoint x: 0, endPoint y: 284, distance: 545.9
click at [0, 284] on app-calendar-viewport "Sun 24 4/4 1 Job Mon 25 7/10 1 Job Tue 26 Wed 27 Thu 28 Fri 29 Sat 30 4/8 2 Job…" at bounding box center [457, 335] width 914 height 458
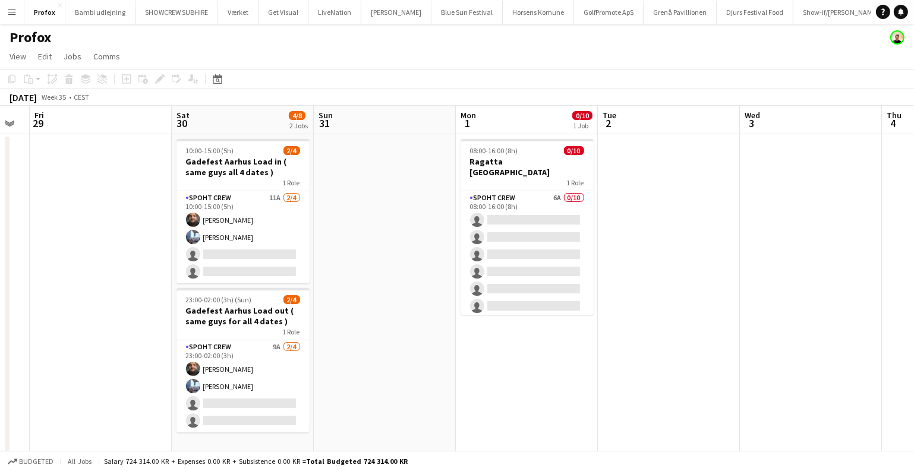
drag, startPoint x: 710, startPoint y: 281, endPoint x: 406, endPoint y: 295, distance: 304.7
click at [406, 295] on app-calendar-viewport "Tue 26 Wed 27 Thu 28 Fri 29 Sat 30 4/8 2 Jobs Sun 31 Mon 1 0/10 1 Job Tue 2 Wed…" at bounding box center [457, 335] width 914 height 458
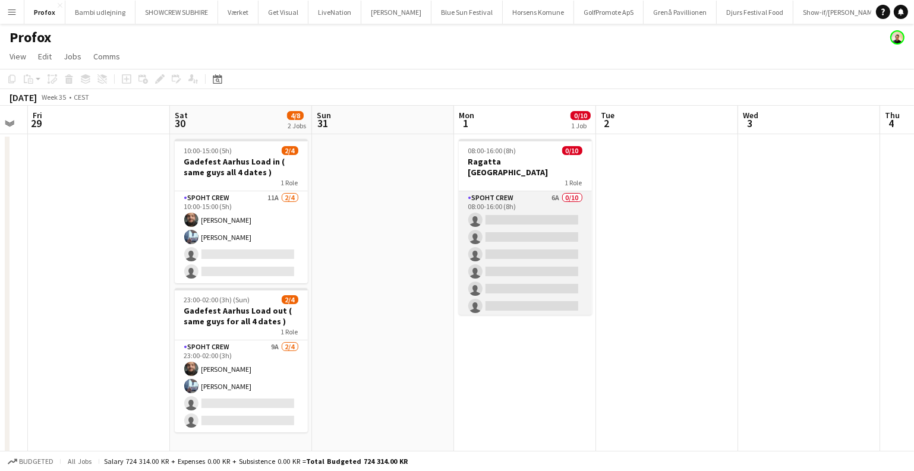
click at [551, 258] on app-card-role "Spoht Crew 6A 0/10 08:00-16:00 (8h) single-neutral-actions single-neutral-actio…" at bounding box center [525, 289] width 133 height 196
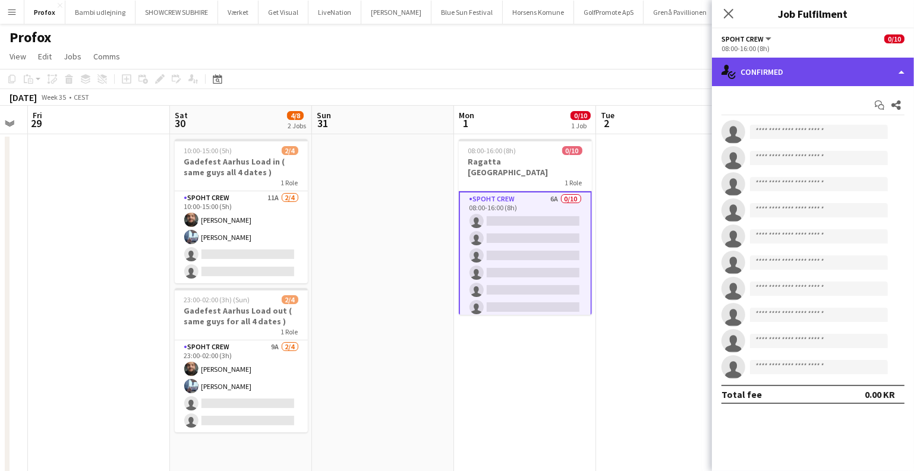
click at [843, 81] on div "single-neutral-actions-check-2 Confirmed" at bounding box center [813, 72] width 202 height 29
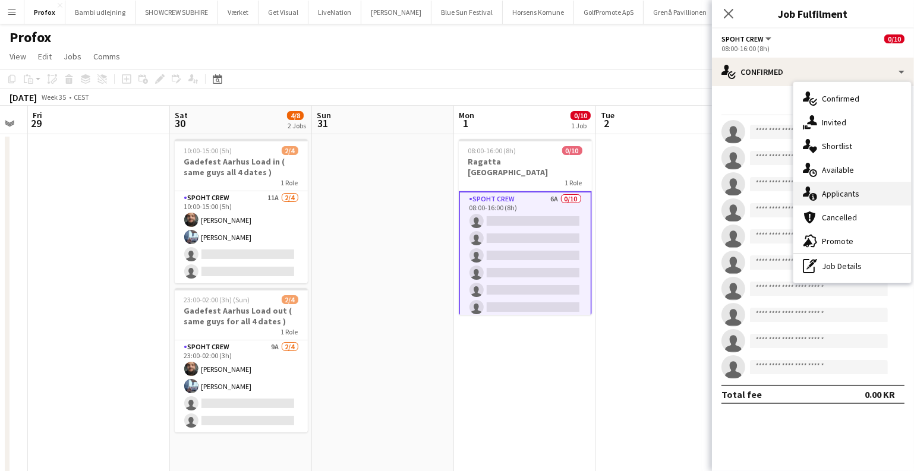
click at [822, 198] on div "single-neutral-actions-information Applicants" at bounding box center [853, 194] width 118 height 24
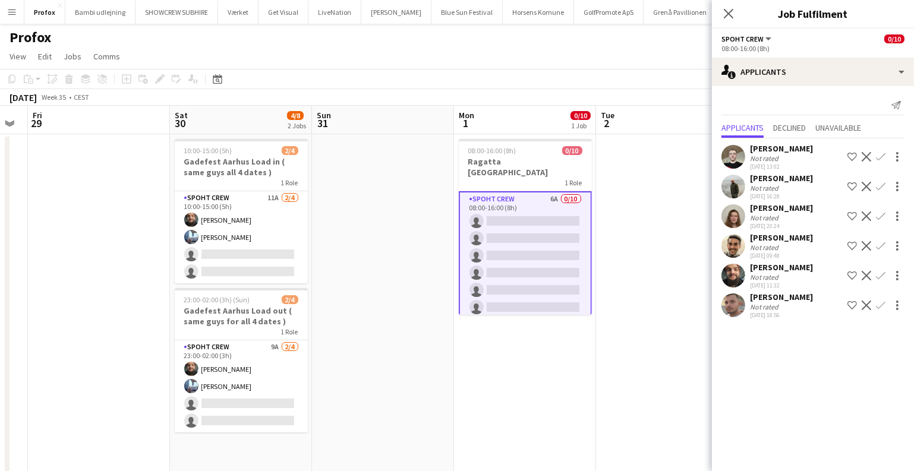
click at [876, 310] on app-icon "Confirm" at bounding box center [881, 306] width 10 height 10
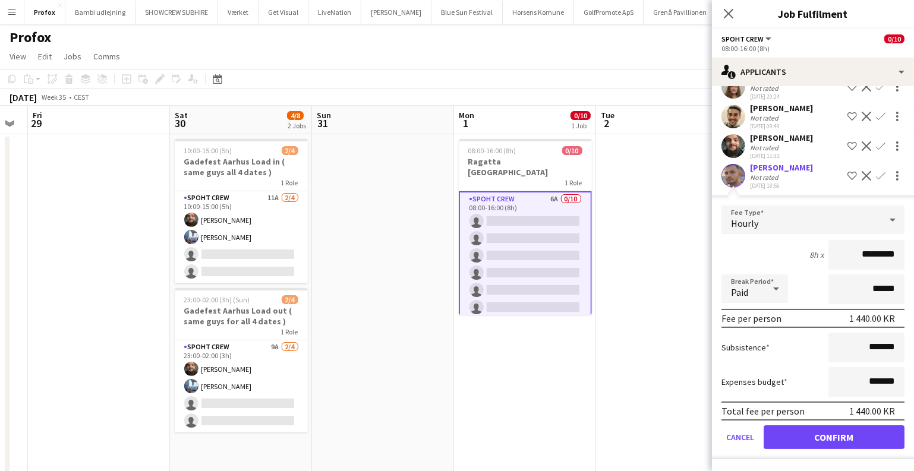
scroll to position [149, 0]
click at [809, 435] on button "Confirm" at bounding box center [834, 438] width 141 height 24
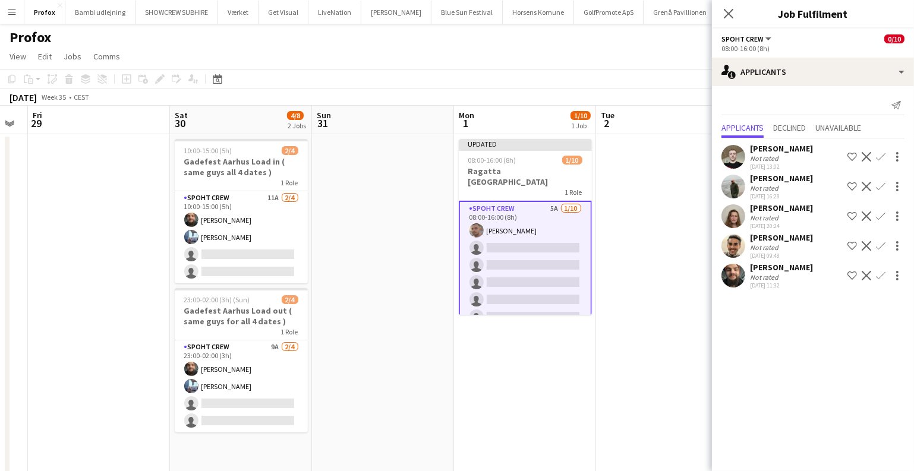
click at [879, 158] on app-icon "Confirm" at bounding box center [881, 157] width 10 height 10
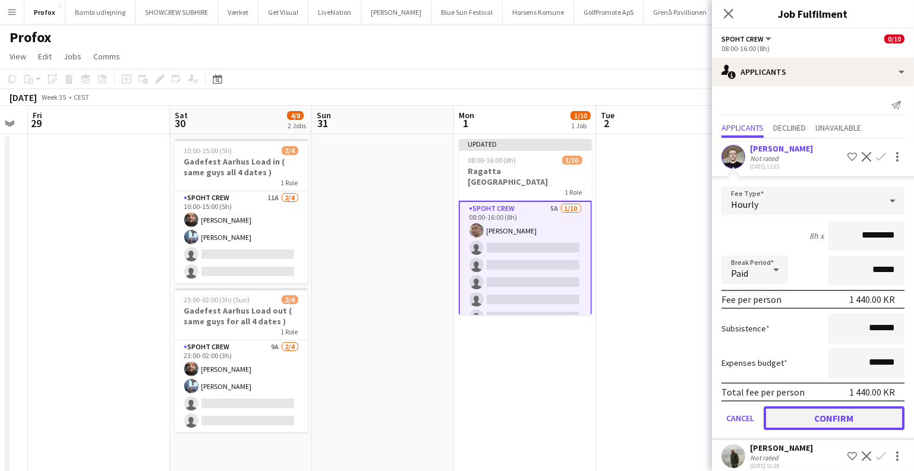
click at [840, 420] on button "Confirm" at bounding box center [834, 419] width 141 height 24
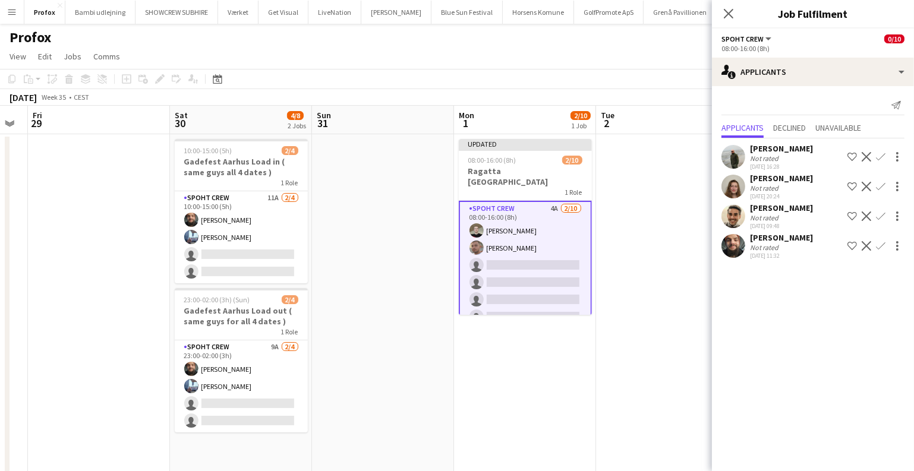
click at [575, 280] on app-card-role "Spoht Crew 4A 2/10 08:00-16:00 (8h) Nicolai Schmidt Tomas Ambarcumianas single-…" at bounding box center [525, 300] width 133 height 198
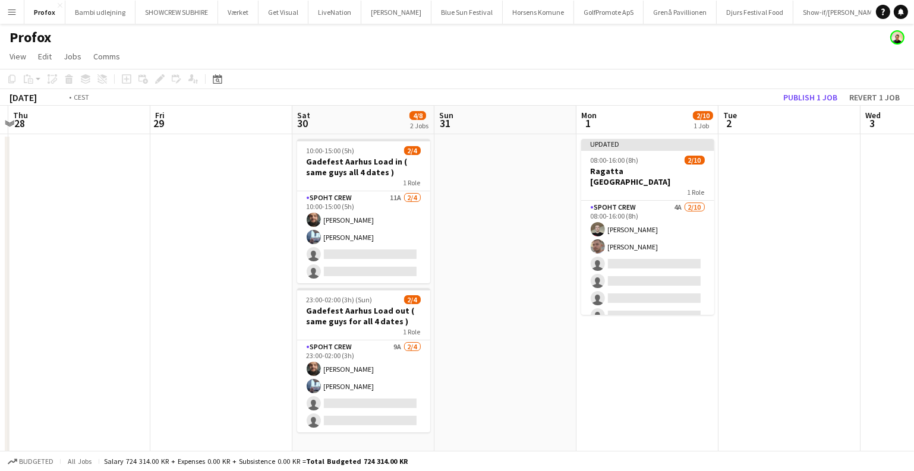
drag, startPoint x: 270, startPoint y: 364, endPoint x: 921, endPoint y: 338, distance: 651.4
click at [914, 338] on html "Menu Boards Boards Boards All jobs Status Workforce Workforce My Workforce Recr…" at bounding box center [457, 292] width 914 height 584
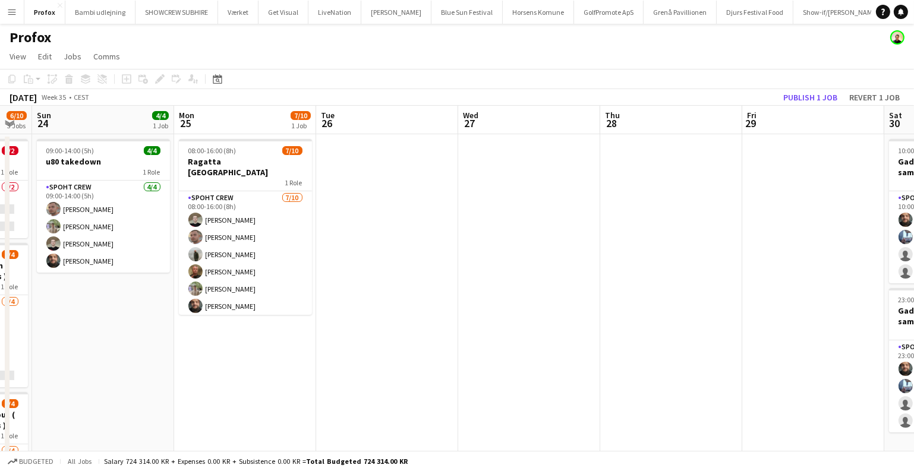
drag, startPoint x: 720, startPoint y: 342, endPoint x: 865, endPoint y: 341, distance: 144.5
click at [865, 341] on app-calendar-viewport "Fri 22 4/4 1 Job Sat 23 6/10 3 Jobs Sun 24 4/4 1 Job Mon 25 7/10 1 Job Tue 26 W…" at bounding box center [457, 335] width 914 height 458
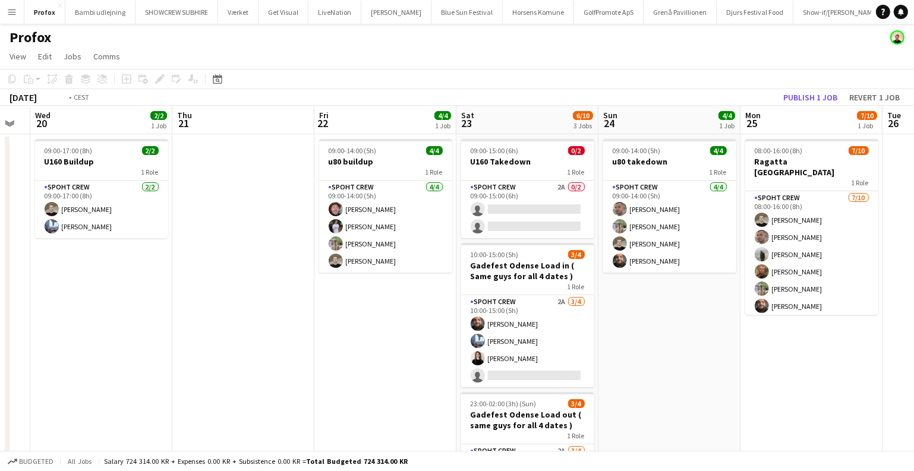
scroll to position [0, 331]
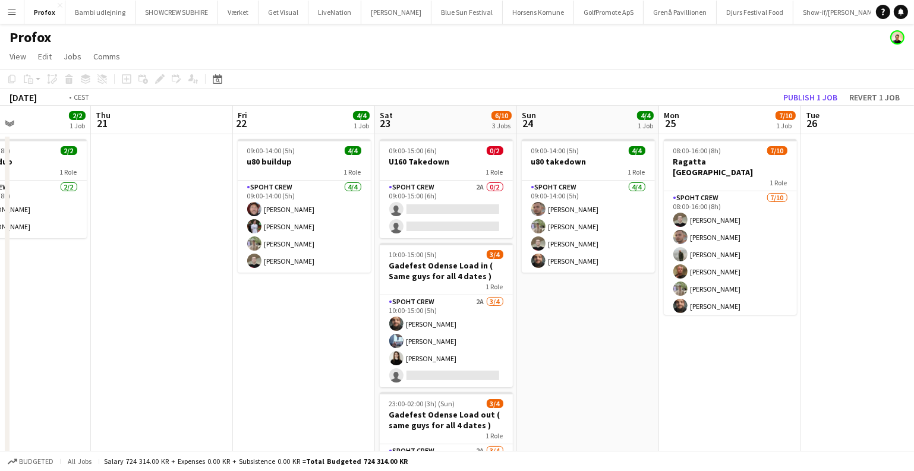
drag, startPoint x: 395, startPoint y: 350, endPoint x: 532, endPoint y: 350, distance: 137.3
click at [738, 350] on app-calendar-viewport "Mon 18 8/8 1 Job Tue 19 Wed 20 2/2 1 Job Thu 21 Fri 22 4/4 1 Job Sat 23 6/10 3 …" at bounding box center [457, 335] width 914 height 458
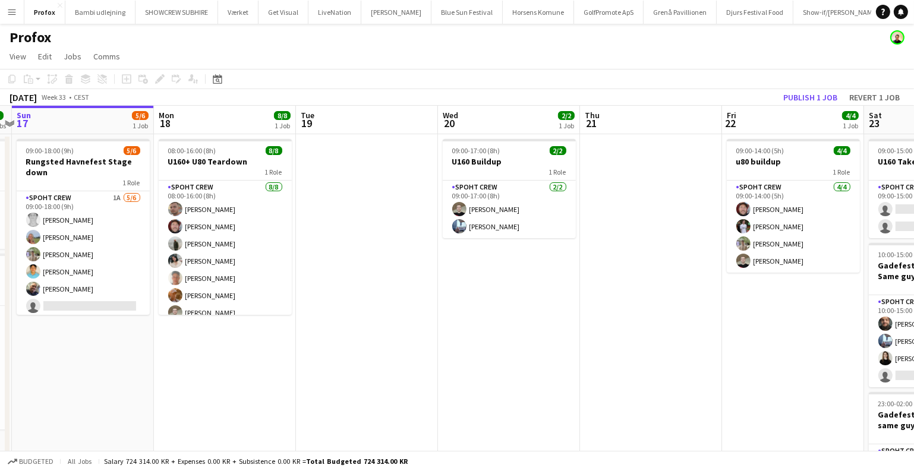
click at [539, 325] on app-calendar-viewport "Fri 15 8/8 1 Job Sat 16 8/8 2 Jobs Sun 17 5/6 1 Job Mon 18 8/8 1 Job Tue 19 Wed…" at bounding box center [457, 335] width 914 height 458
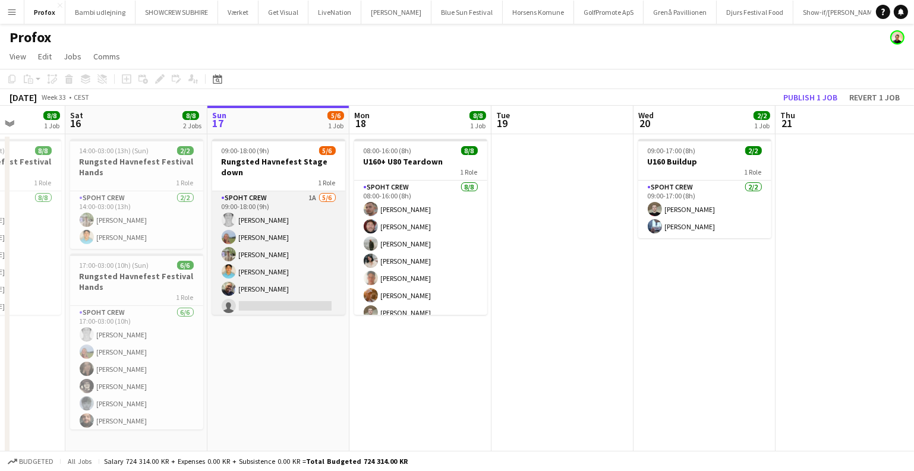
click at [271, 247] on app-card-role "Spoht Crew 1A 5/6 09:00-18:00 (9h) Simon Vacel Asta Elisabeth Greenwich-Wagner …" at bounding box center [278, 254] width 133 height 127
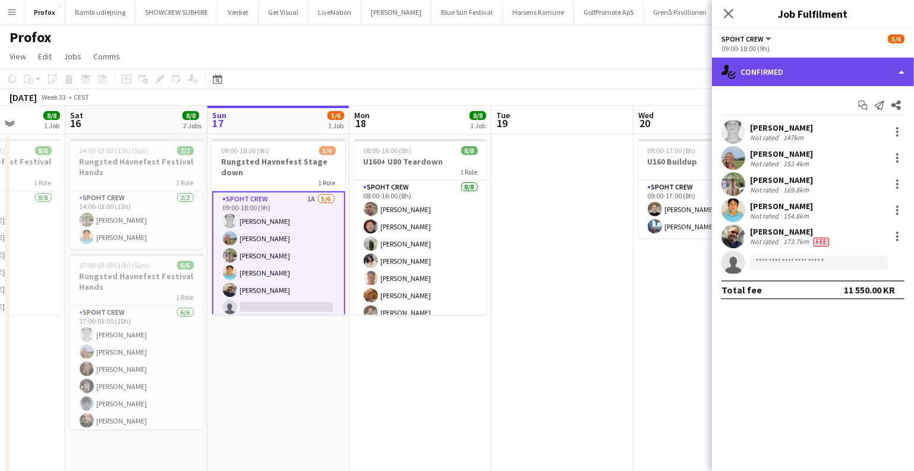
click at [783, 75] on div "single-neutral-actions-check-2 Confirmed" at bounding box center [813, 72] width 202 height 29
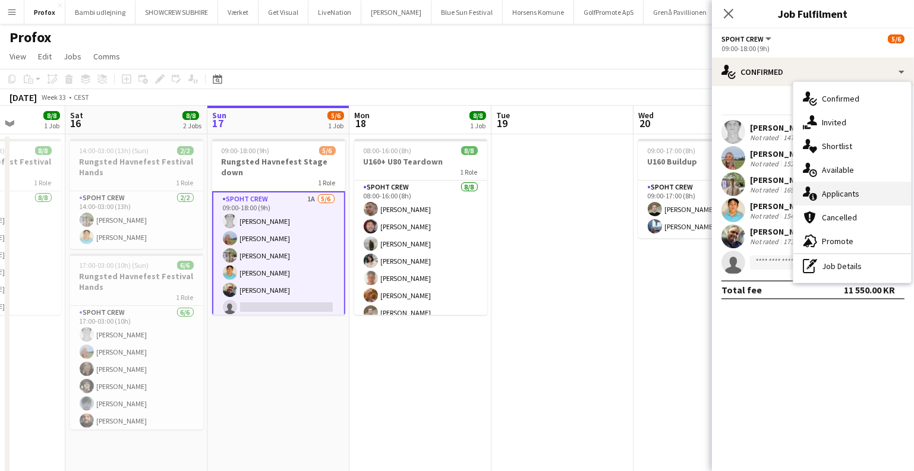
click at [833, 193] on div "single-neutral-actions-information Applicants" at bounding box center [853, 194] width 118 height 24
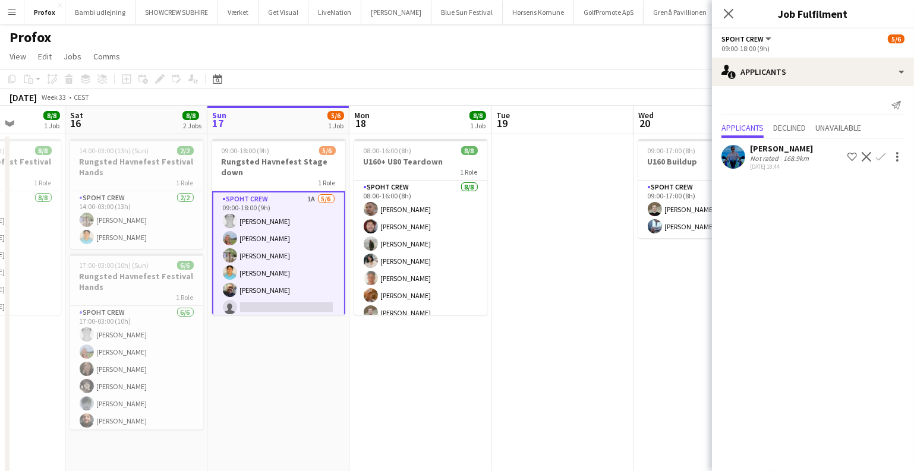
click at [478, 336] on app-date-cell "08:00-16:00 (8h) 8/8 U160+ U80 Teardown 1 Role Spoht Crew 8/8 08:00-16:00 (8h) …" at bounding box center [421, 348] width 142 height 429
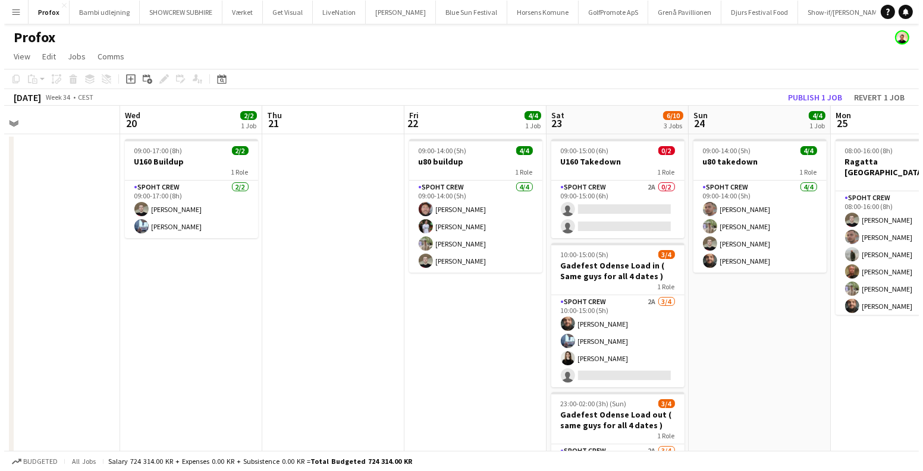
scroll to position [0, 314]
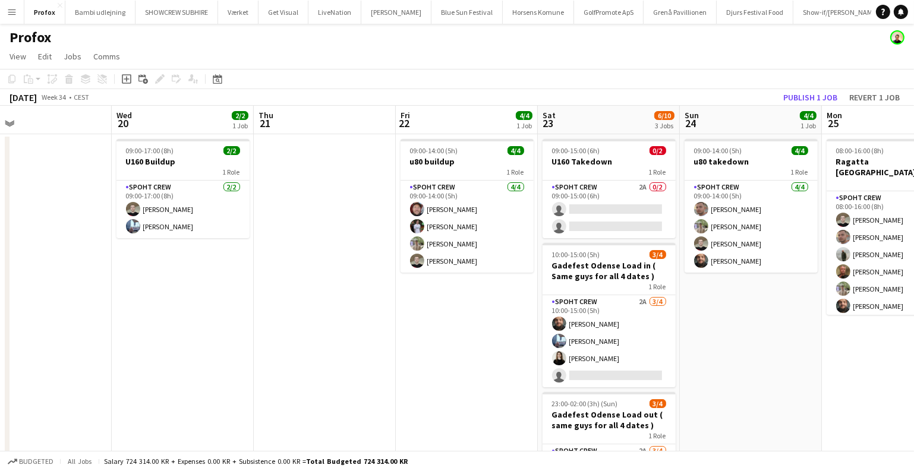
drag, startPoint x: 710, startPoint y: 295, endPoint x: 188, endPoint y: 287, distance: 521.4
click at [188, 287] on app-calendar-viewport "Sun 17 5/6 1 Job Mon 18 8/8 1 Job Tue 19 Wed 20 2/2 1 Job Thu 21 Fri 22 4/4 1 J…" at bounding box center [457, 335] width 914 height 458
click at [14, 17] on button "Menu" at bounding box center [12, 12] width 24 height 24
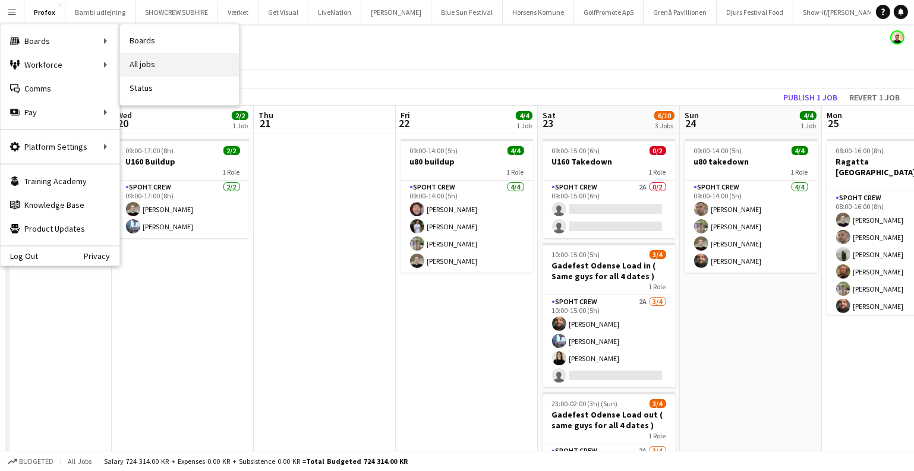
click at [153, 57] on link "All jobs" at bounding box center [179, 65] width 119 height 24
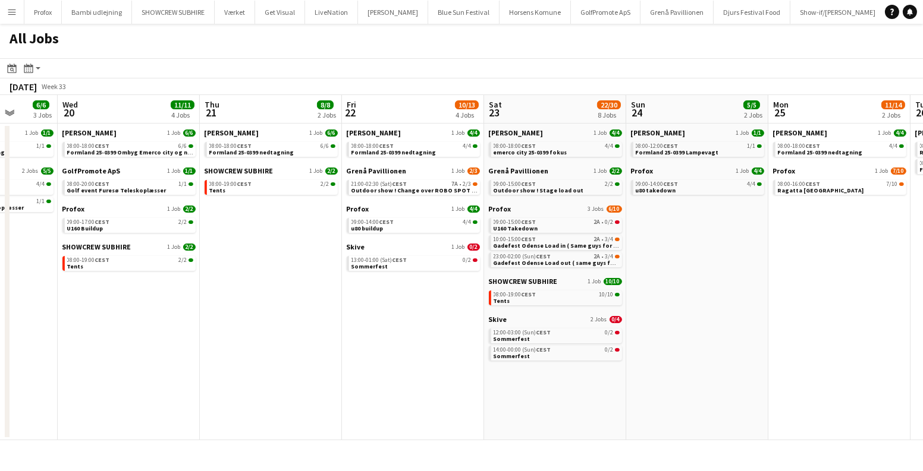
scroll to position [0, 529]
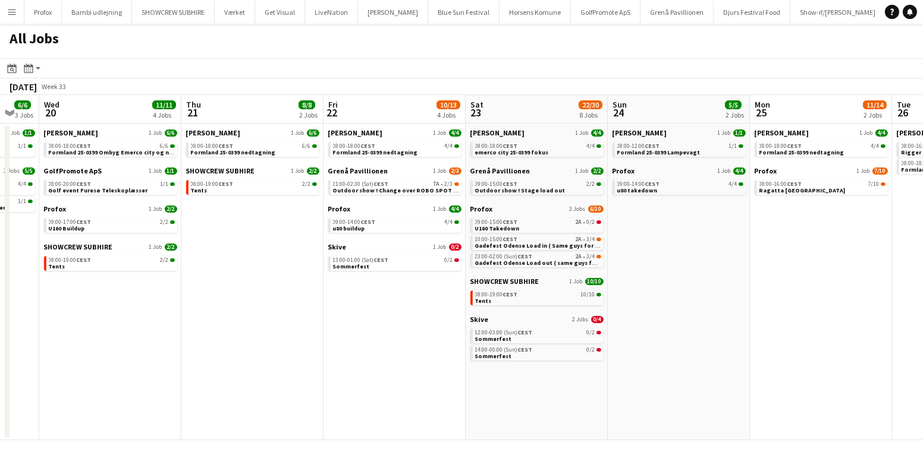
drag, startPoint x: 555, startPoint y: 270, endPoint x: 26, endPoint y: 285, distance: 529.2
click at [26, 285] on app-calendar-viewport "Sat 16 16/16 5 Jobs Sun 17 12/13 4 Jobs Mon 18 14/14 4 Jobs Tue 19 6/6 3 Jobs W…" at bounding box center [461, 267] width 923 height 345
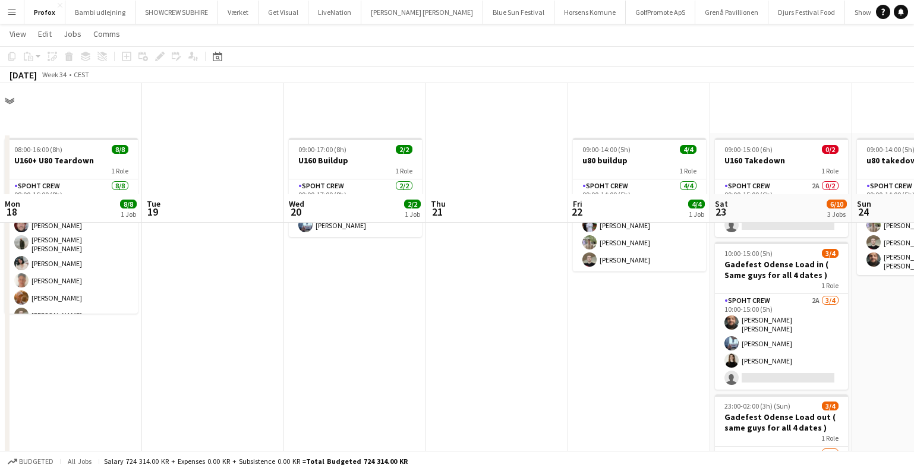
scroll to position [111, 0]
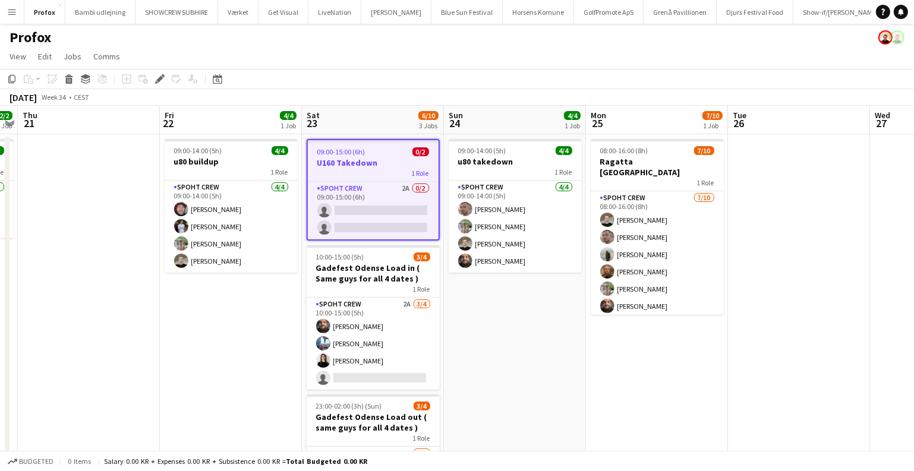
click at [11, 17] on button "Menu" at bounding box center [12, 12] width 24 height 24
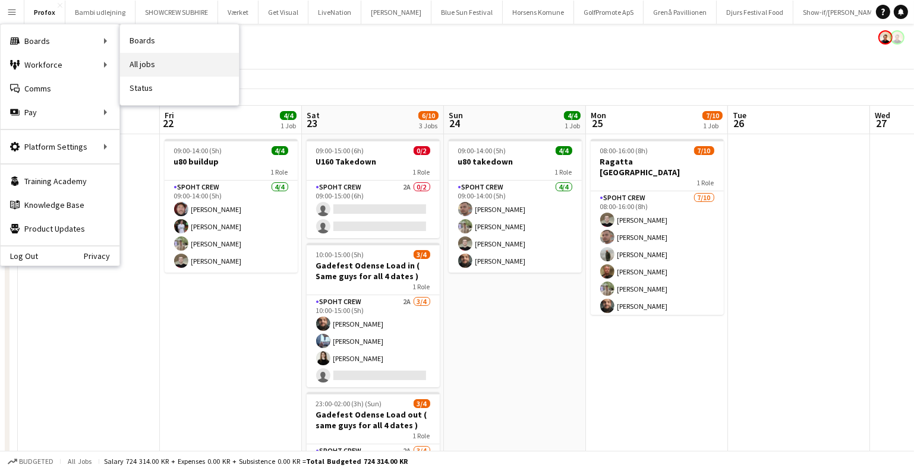
click at [140, 60] on link "All jobs" at bounding box center [179, 65] width 119 height 24
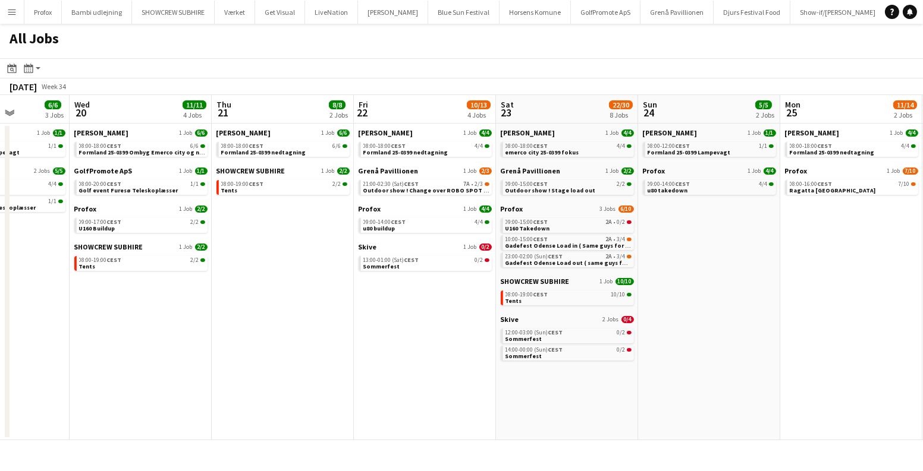
drag, startPoint x: 285, startPoint y: 287, endPoint x: 39, endPoint y: 287, distance: 246.1
click at [39, 287] on app-calendar-viewport "Sat 16 16/16 5 Jobs Sun 17 12/13 4 Jobs Mon 18 14/14 4 Jobs Tue 19 6/6 3 Jobs W…" at bounding box center [461, 267] width 923 height 345
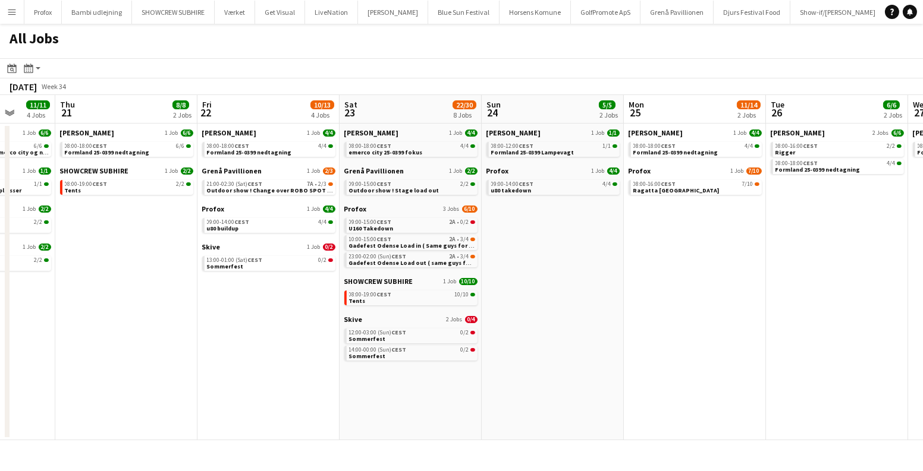
scroll to position [0, 369]
drag, startPoint x: 731, startPoint y: 311, endPoint x: 580, endPoint y: 329, distance: 151.4
click at [580, 329] on app-calendar-viewport "Mon 18 14/14 4 Jobs Tue 19 6/6 3 Jobs Wed 20 11/11 4 Jobs Thu 21 8/8 2 Jobs Fri…" at bounding box center [461, 267] width 923 height 345
click at [430, 300] on link "08:00-19:00 CEST 10/10 Tents" at bounding box center [414, 298] width 126 height 14
